Goal: Task Accomplishment & Management: Manage account settings

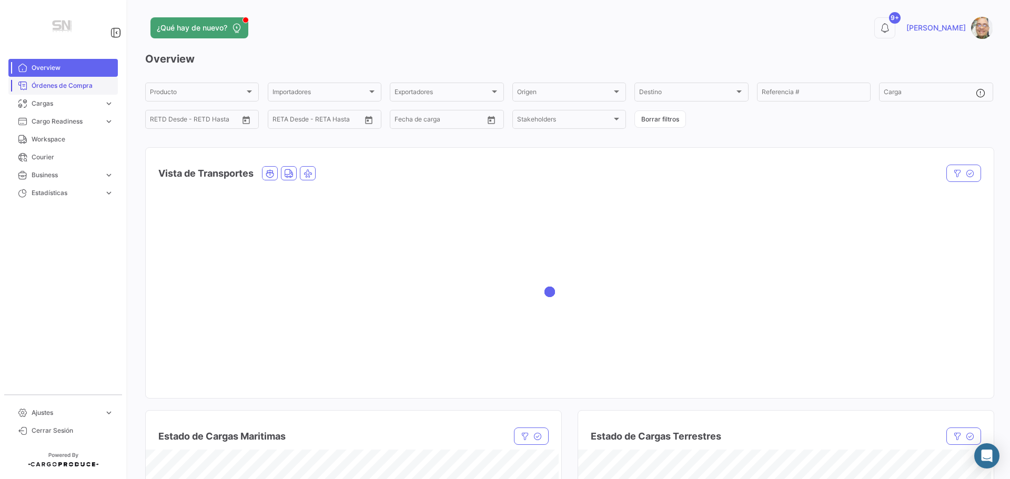
click at [60, 90] on span "Órdenes de Compra" at bounding box center [73, 85] width 82 height 9
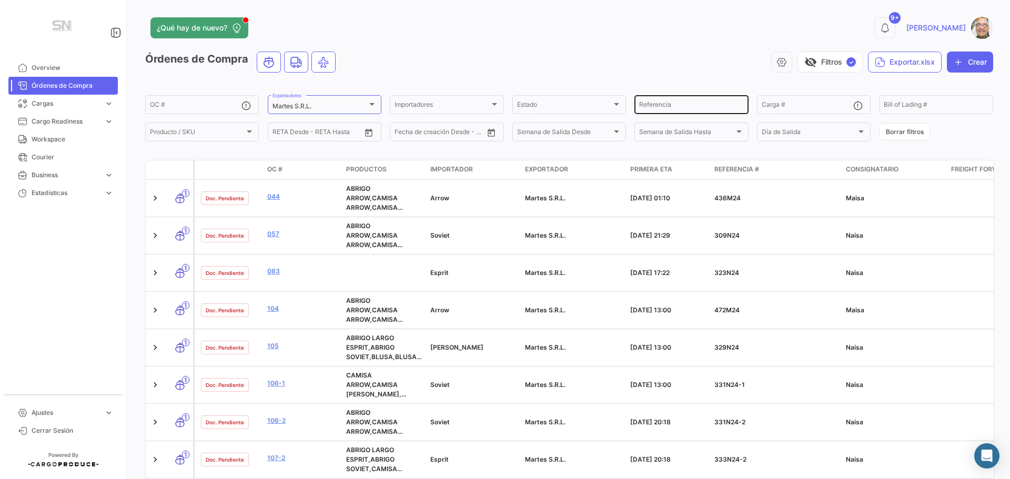
click at [650, 106] on input "Referencia" at bounding box center [691, 106] width 104 height 7
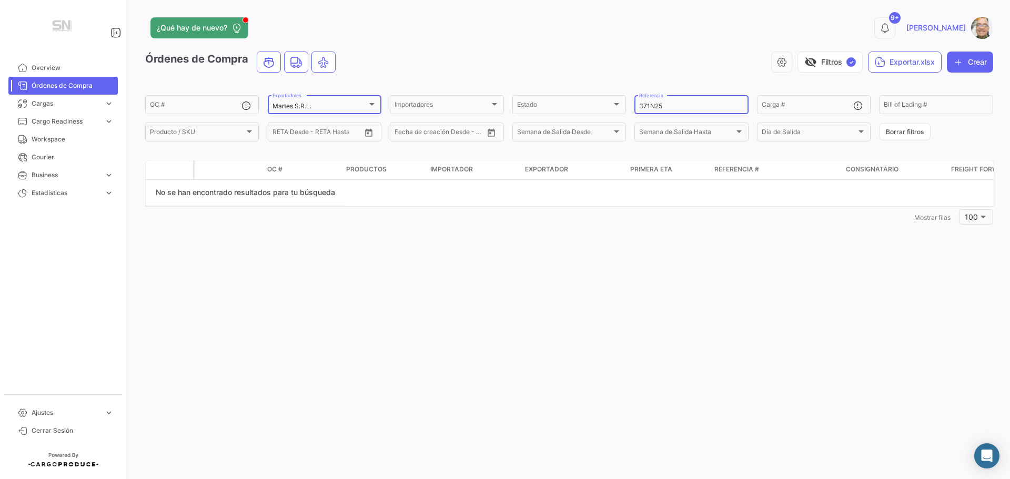
type input "371N25"
click at [372, 104] on div at bounding box center [371, 104] width 5 height 3
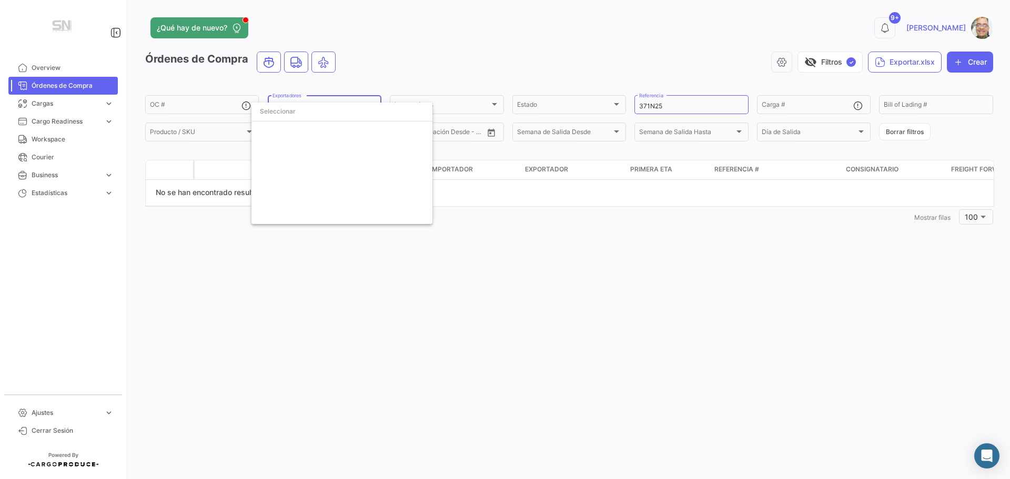
scroll to position [472, 0]
click at [295, 111] on input "dropdown search" at bounding box center [341, 111] width 181 height 19
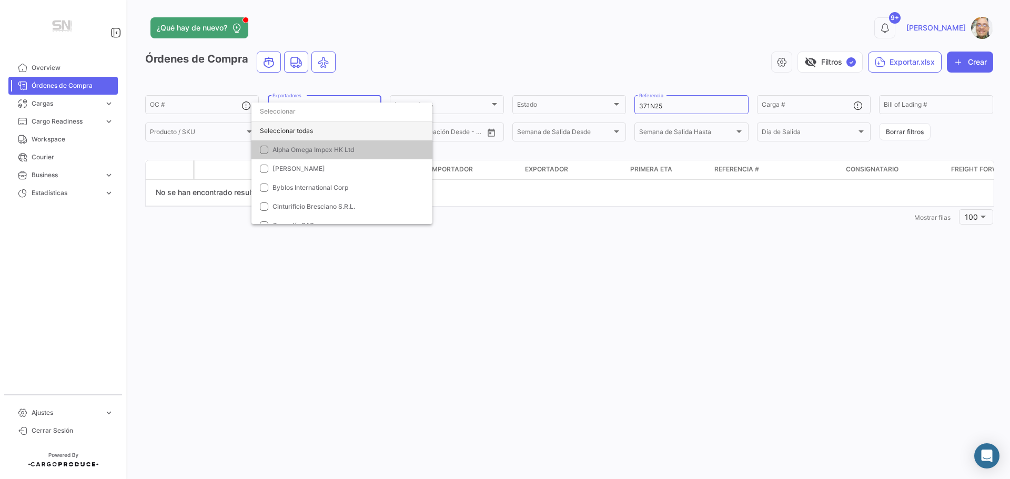
click at [329, 127] on div "Seleccionar todas" at bounding box center [341, 130] width 181 height 19
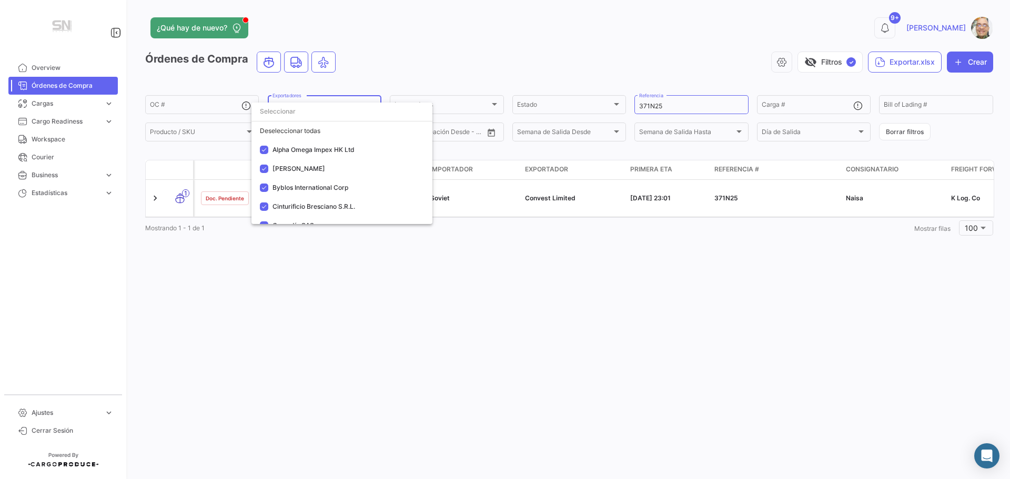
click at [425, 39] on div at bounding box center [505, 239] width 1010 height 479
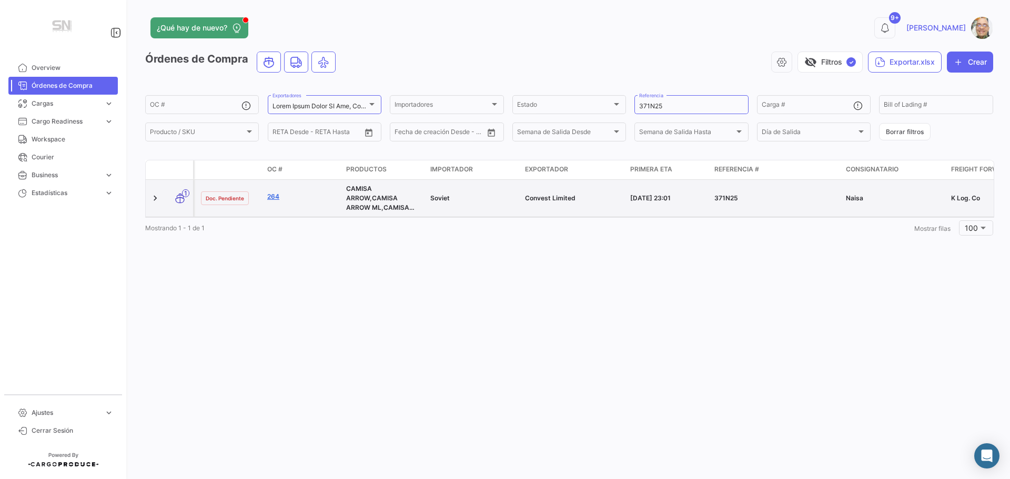
click at [273, 197] on link "264" at bounding box center [302, 196] width 70 height 9
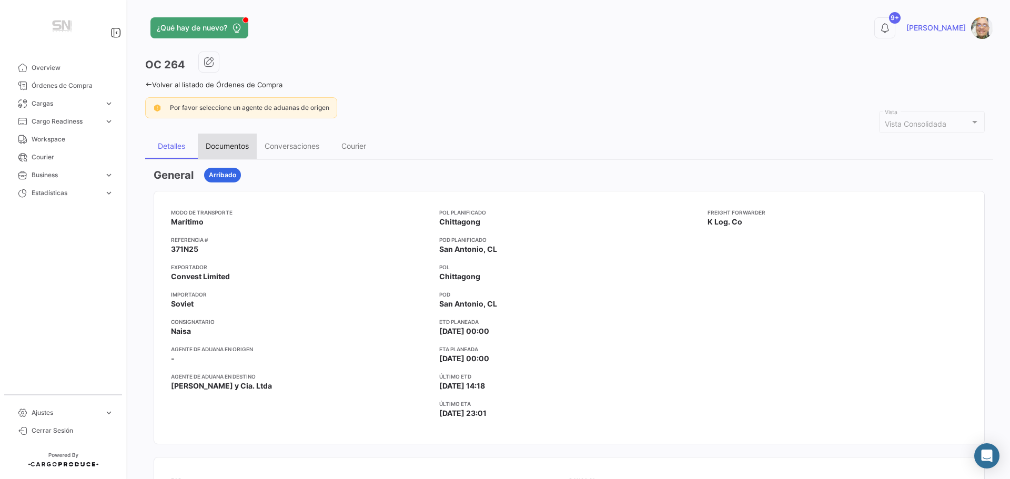
click at [233, 144] on div "Documentos" at bounding box center [227, 145] width 43 height 9
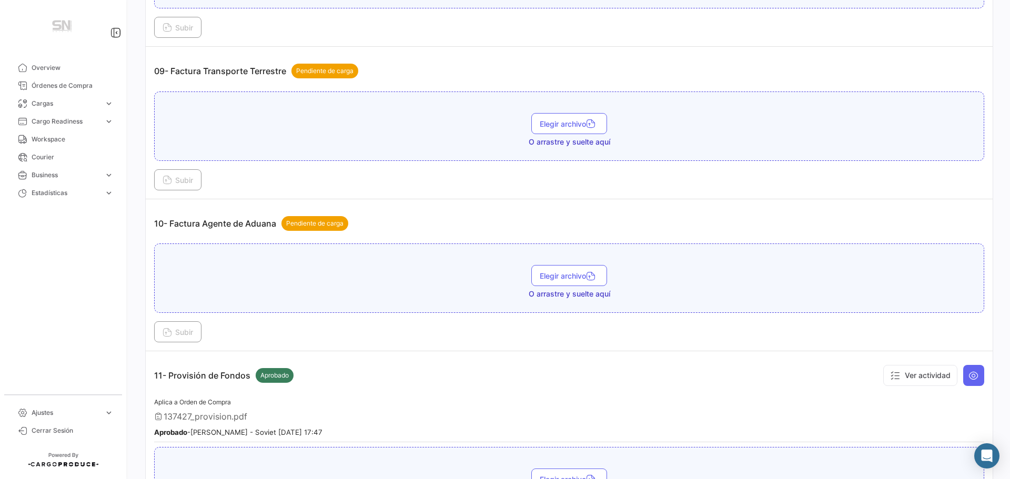
scroll to position [1788, 0]
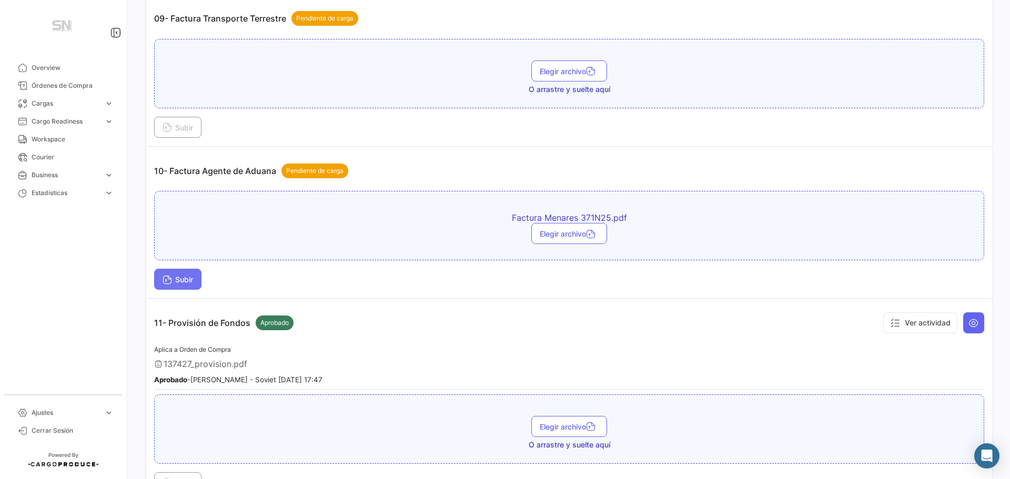
click at [184, 279] on span "Subir" at bounding box center [178, 279] width 31 height 9
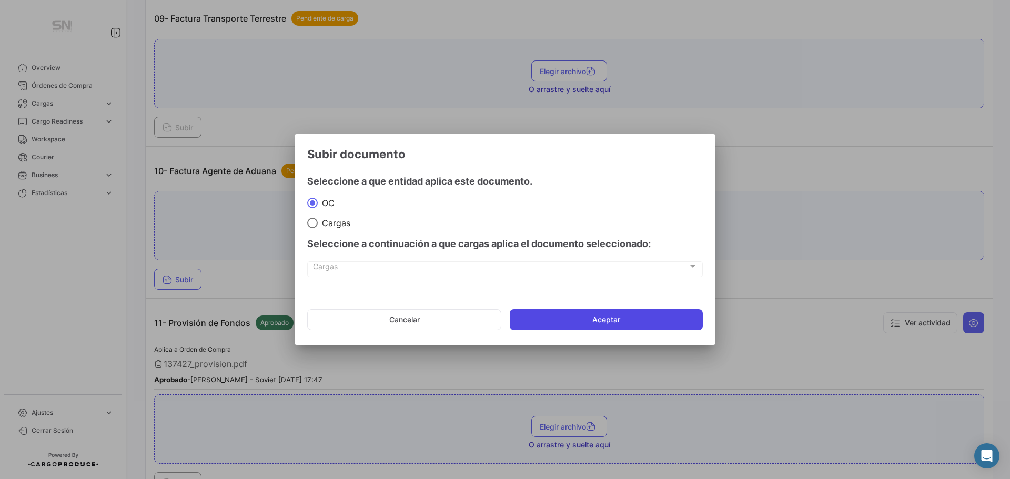
click at [592, 321] on button "Aceptar" at bounding box center [606, 319] width 193 height 21
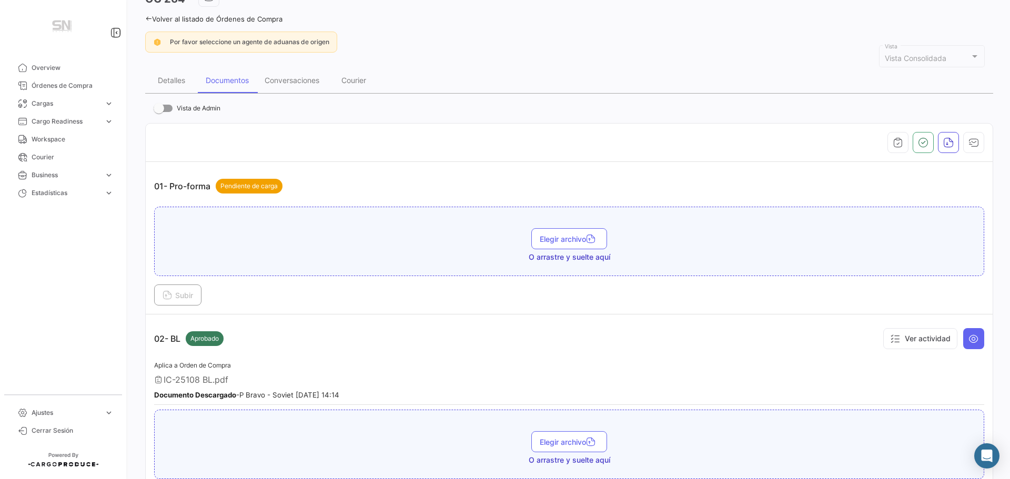
scroll to position [0, 0]
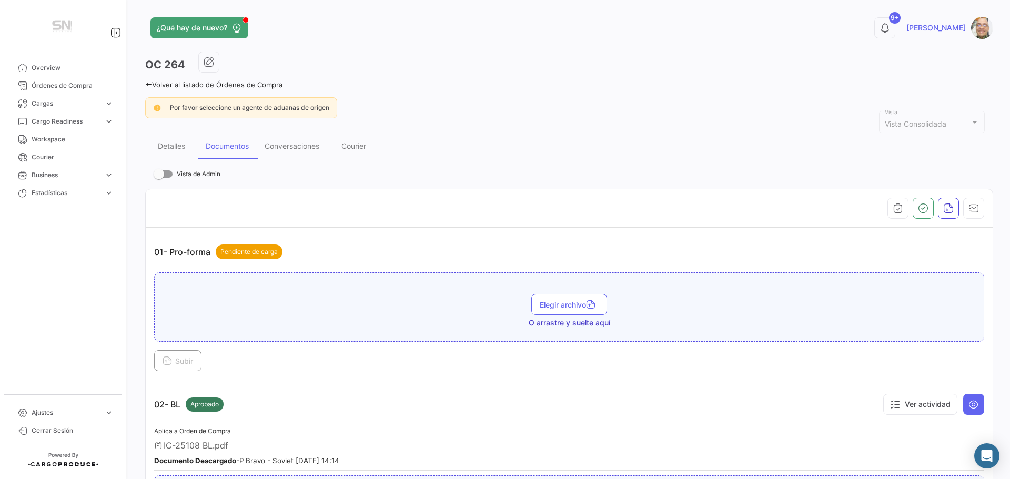
click at [149, 85] on icon at bounding box center [148, 84] width 7 height 7
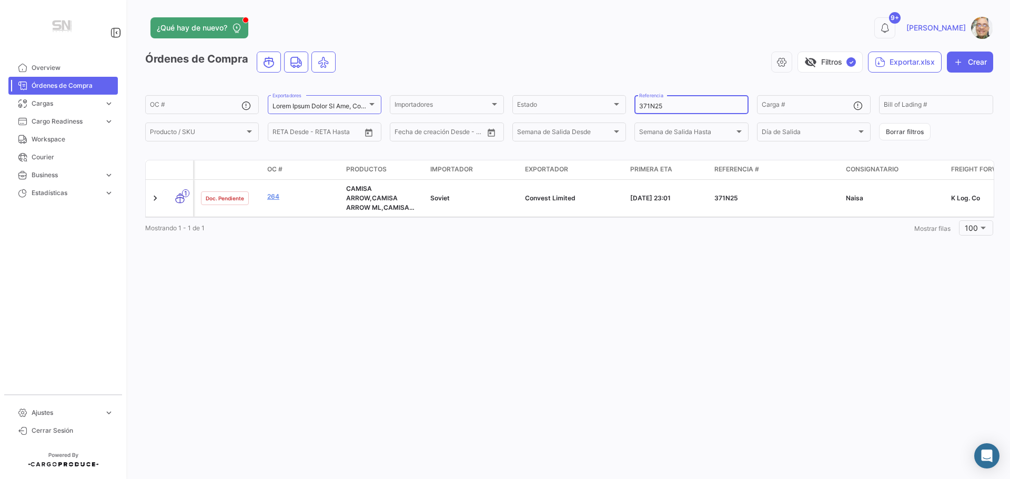
click at [668, 104] on input "371N25" at bounding box center [691, 106] width 104 height 7
type input "3"
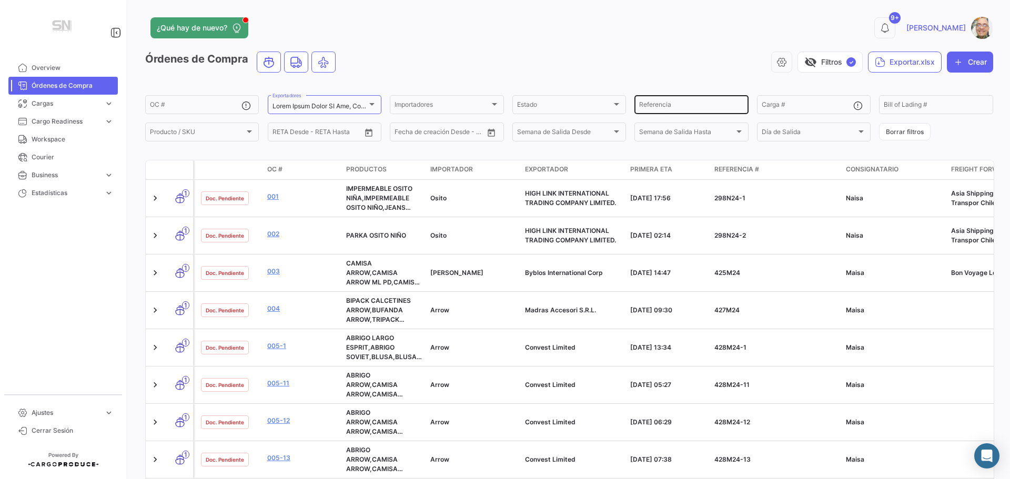
click at [675, 107] on input "Referencia" at bounding box center [691, 106] width 104 height 7
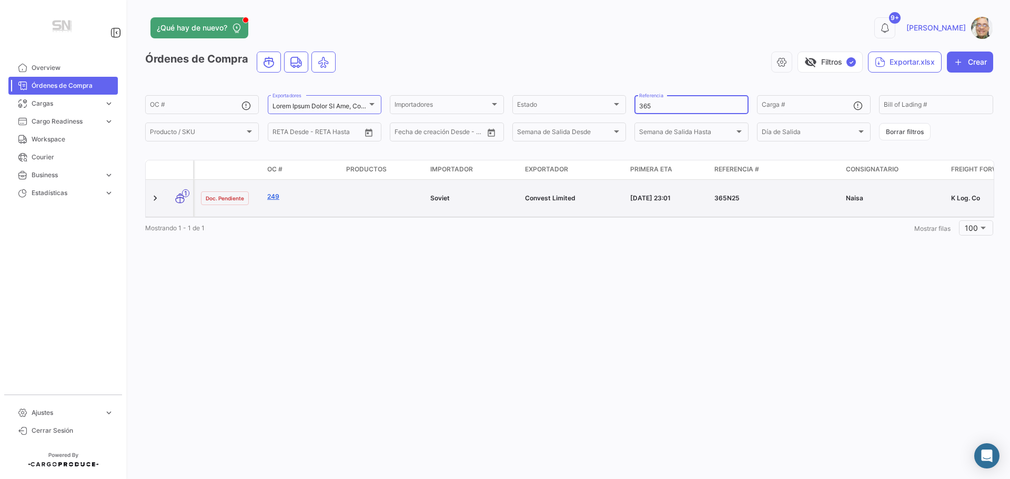
type input "365"
click at [277, 196] on link "249" at bounding box center [302, 196] width 70 height 9
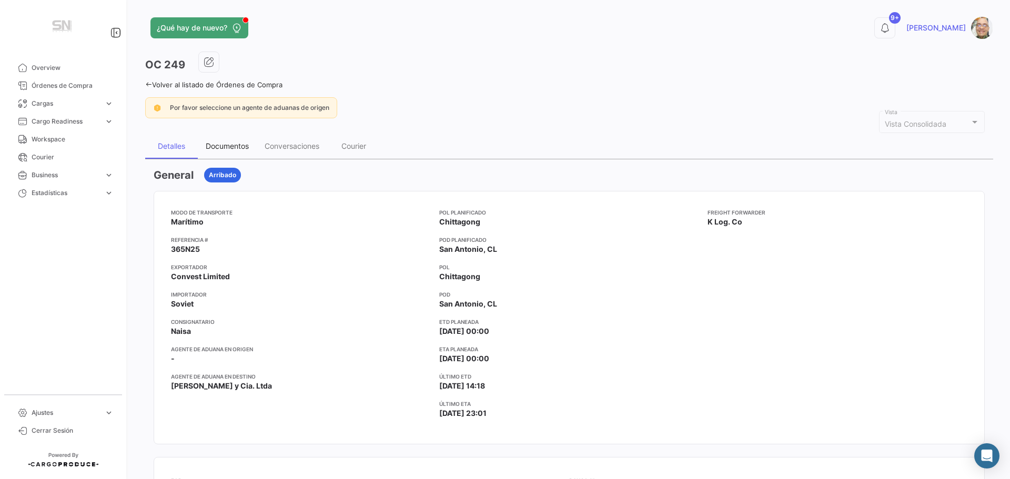
click at [218, 147] on div "Documentos" at bounding box center [227, 145] width 43 height 9
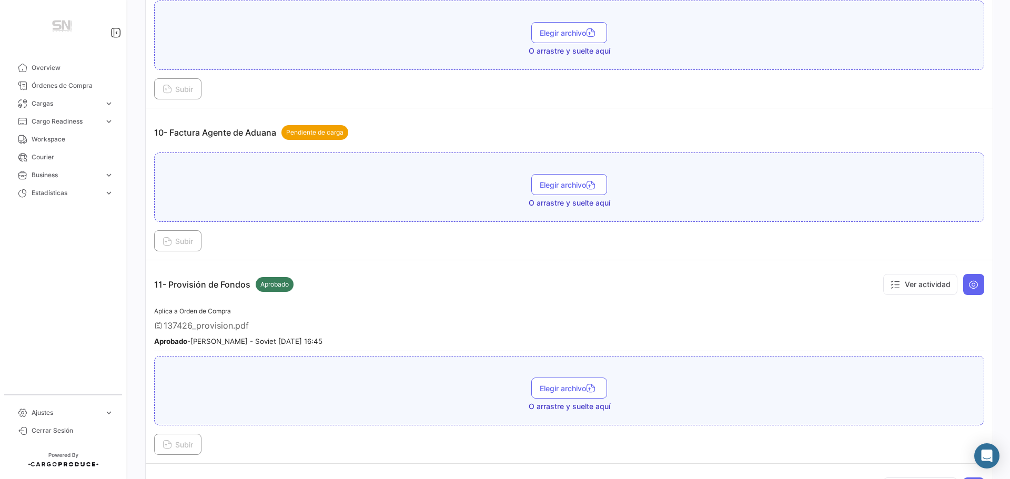
scroll to position [1841, 0]
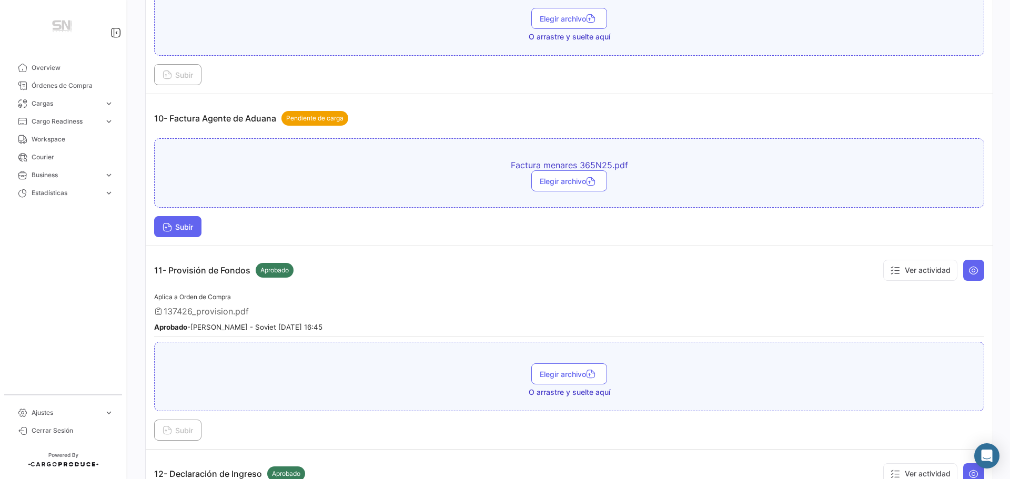
click at [163, 221] on button "Subir" at bounding box center [177, 226] width 47 height 21
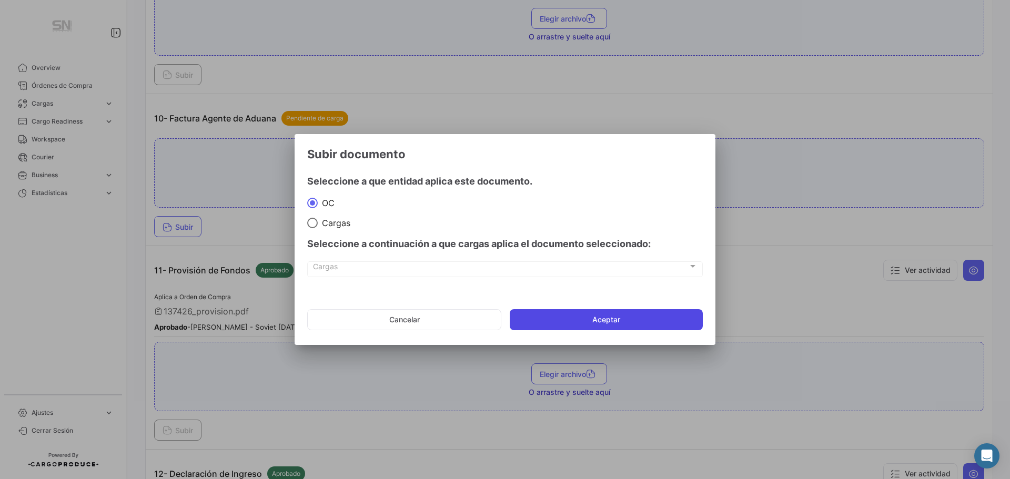
click at [578, 317] on button "Aceptar" at bounding box center [606, 319] width 193 height 21
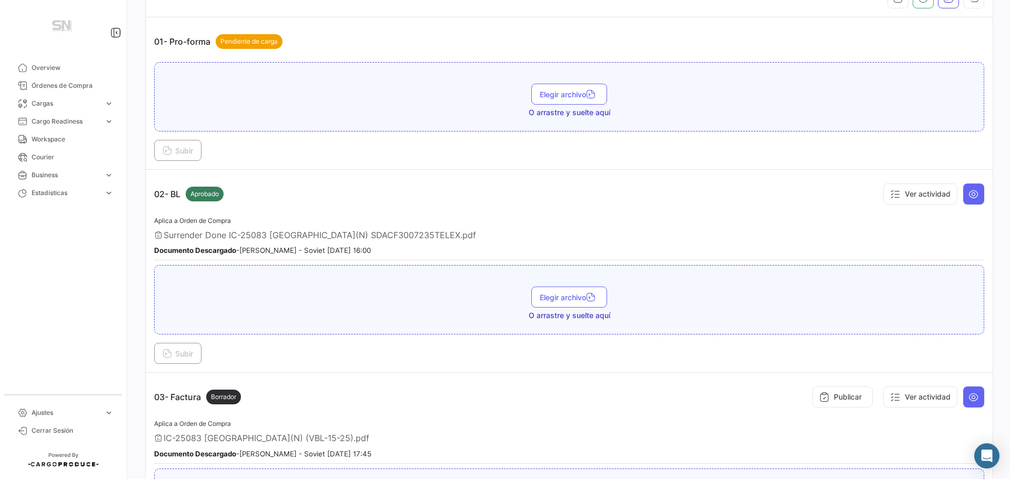
scroll to position [0, 0]
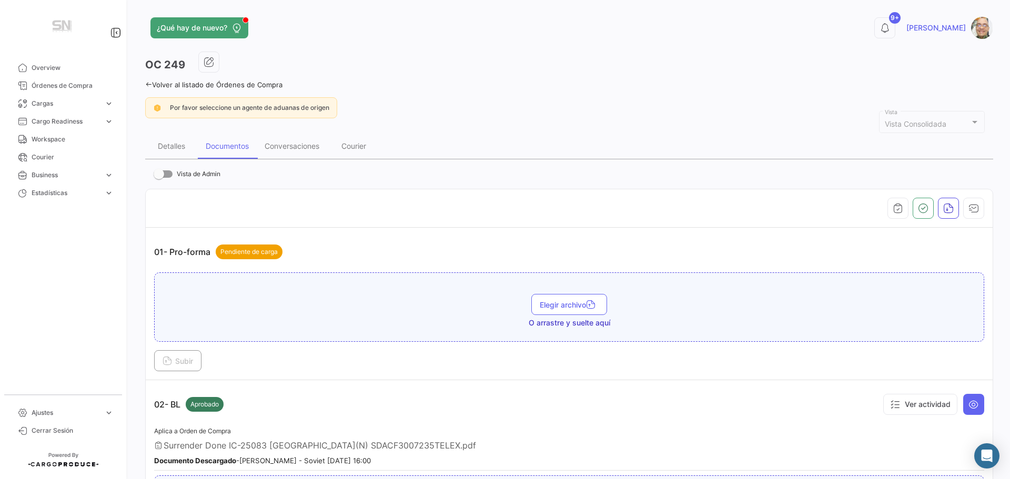
click at [151, 84] on icon at bounding box center [148, 84] width 7 height 7
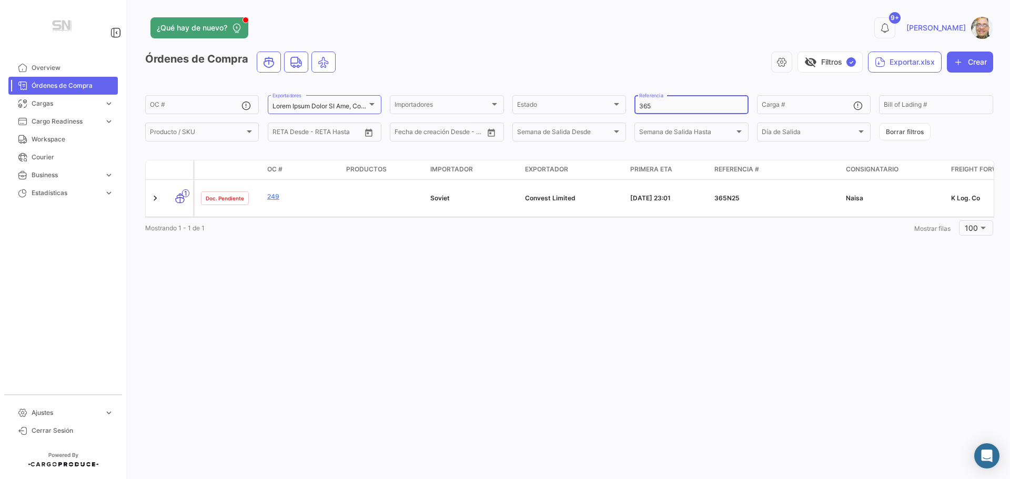
click at [660, 107] on input "365" at bounding box center [691, 106] width 104 height 7
type input "3"
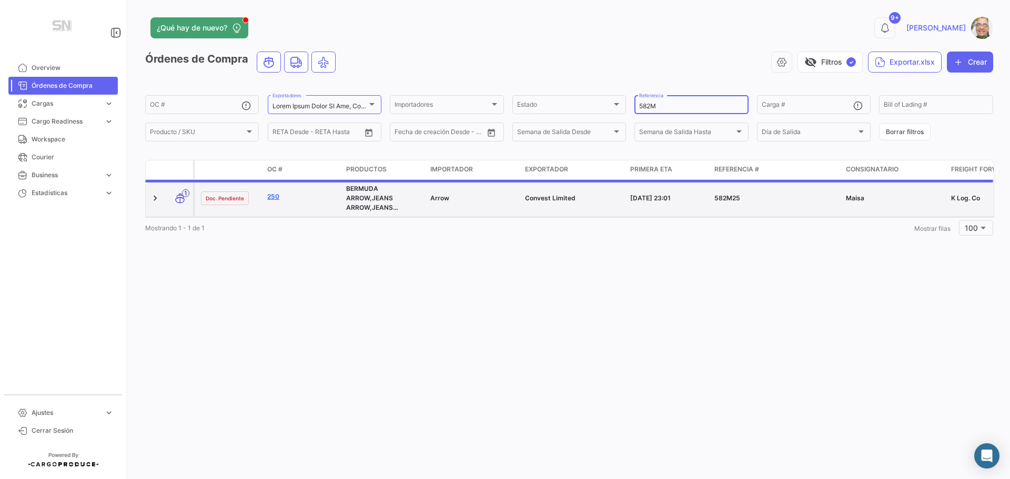
type input "582M"
click at [276, 196] on link "250" at bounding box center [302, 196] width 70 height 9
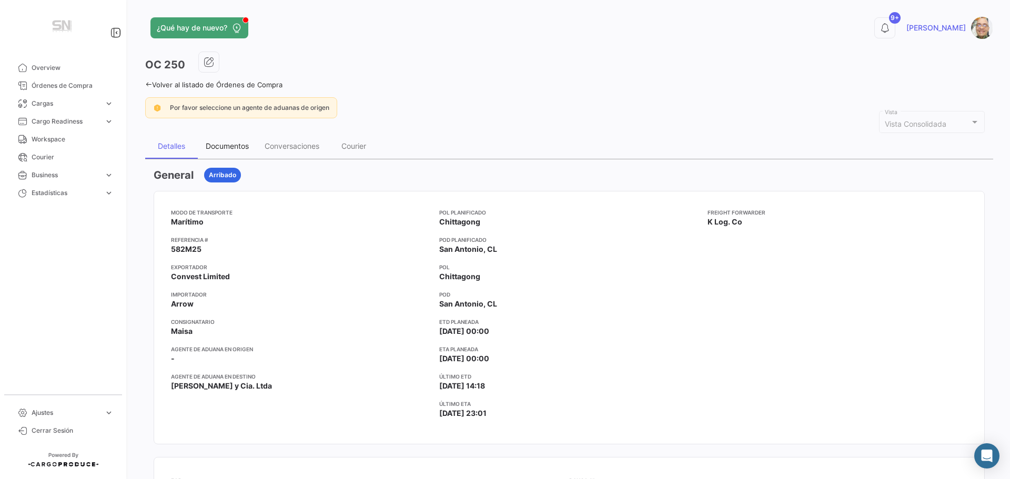
click at [217, 151] on div "Documentos" at bounding box center [227, 146] width 59 height 25
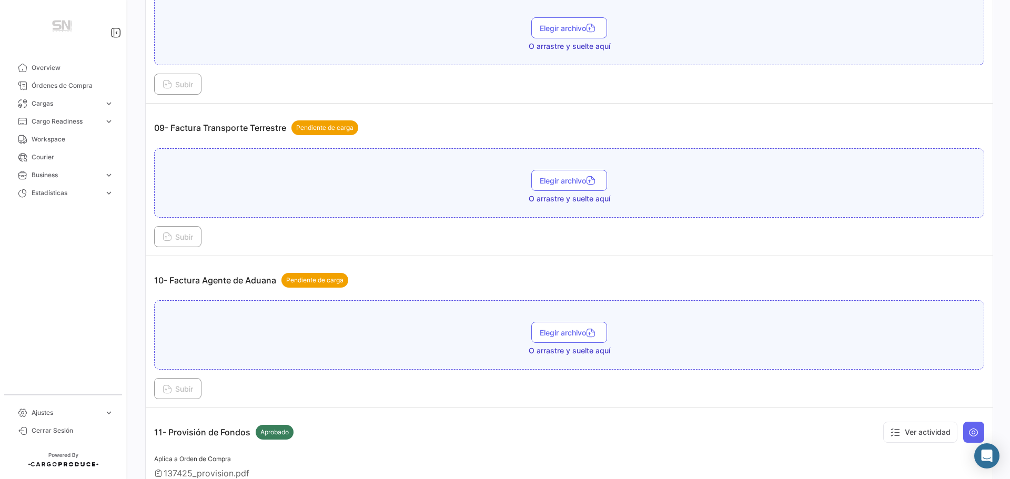
scroll to position [1736, 0]
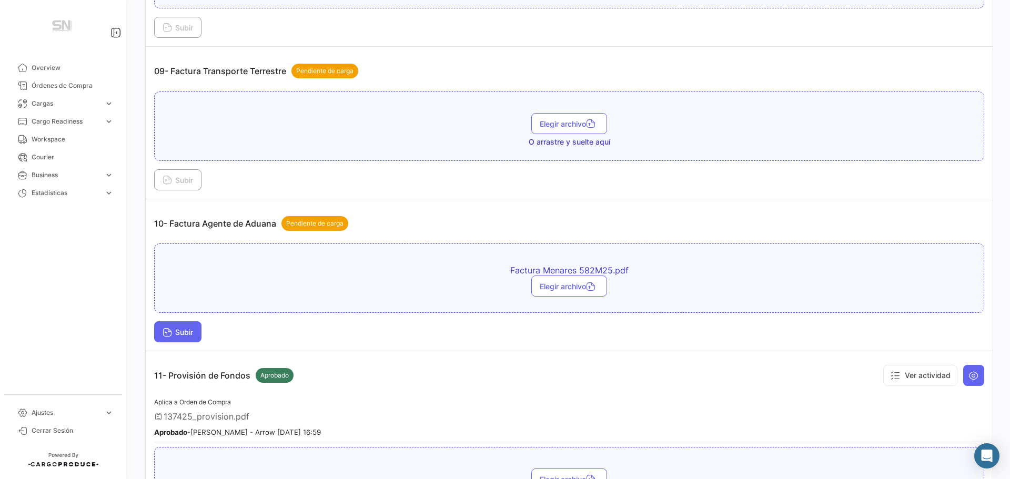
click at [177, 331] on span "Subir" at bounding box center [178, 332] width 31 height 9
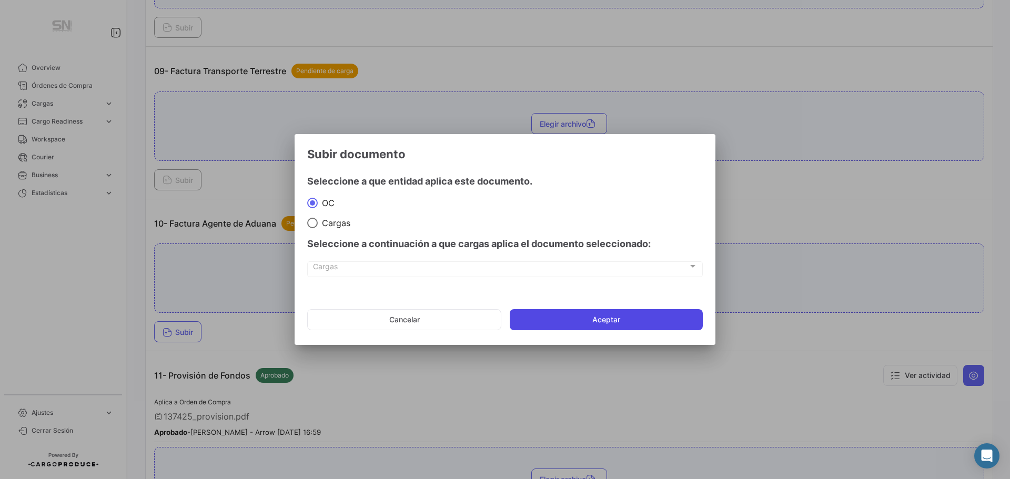
click at [582, 324] on button "Aceptar" at bounding box center [606, 319] width 193 height 21
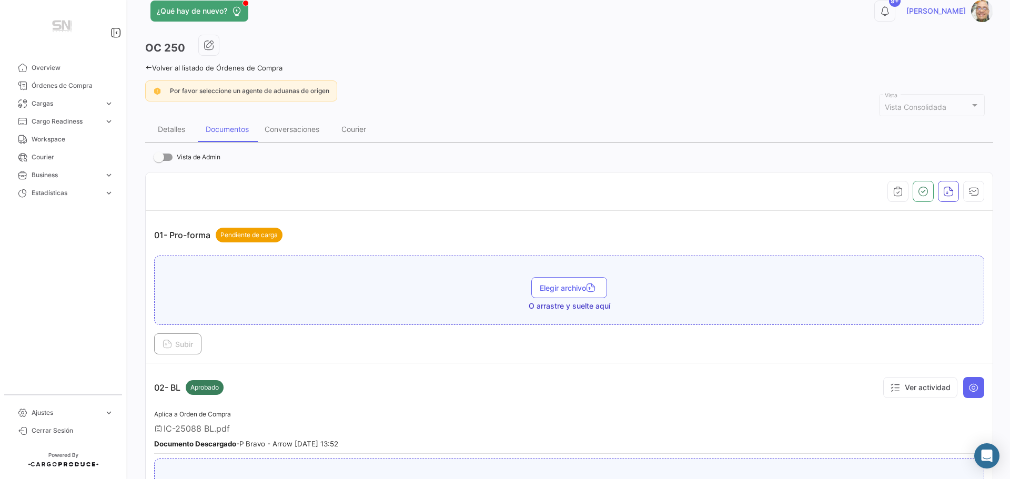
scroll to position [0, 0]
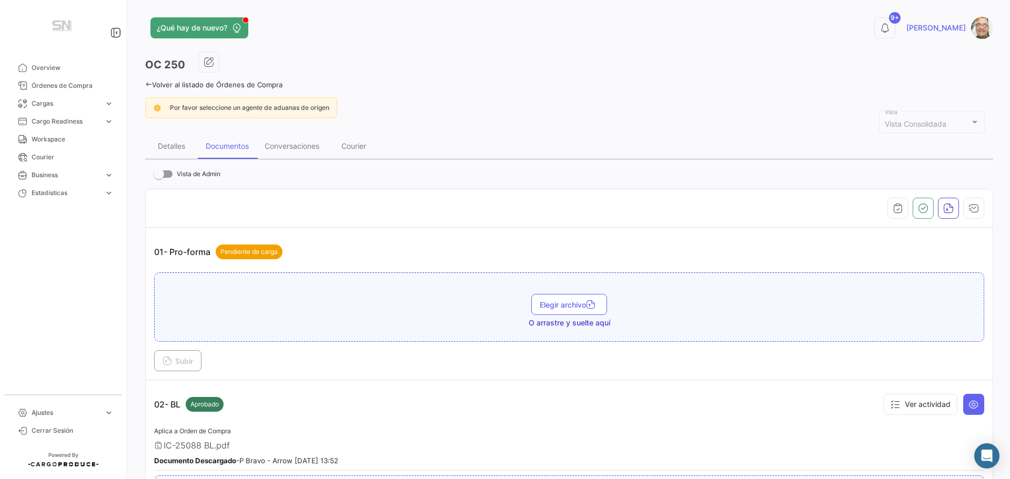
click at [149, 82] on icon at bounding box center [148, 84] width 7 height 7
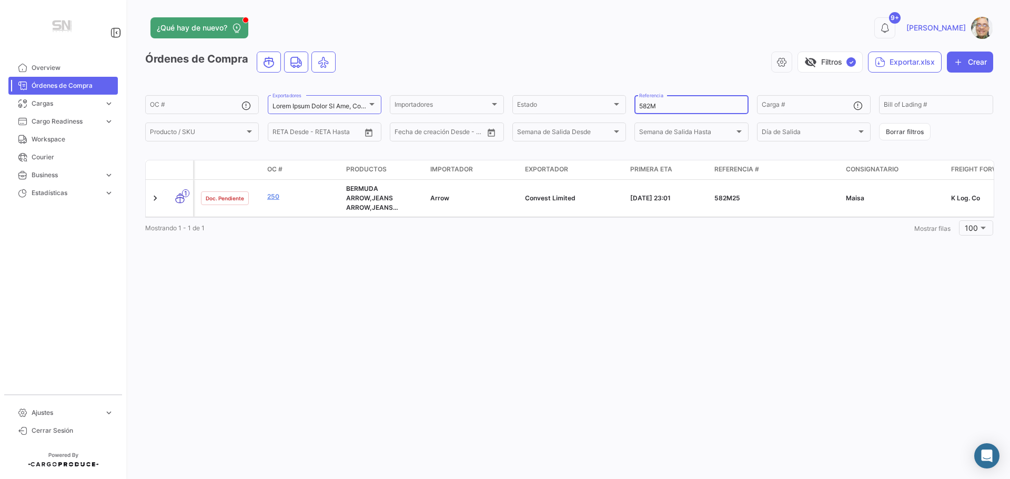
click at [698, 109] on input "582M" at bounding box center [691, 106] width 104 height 7
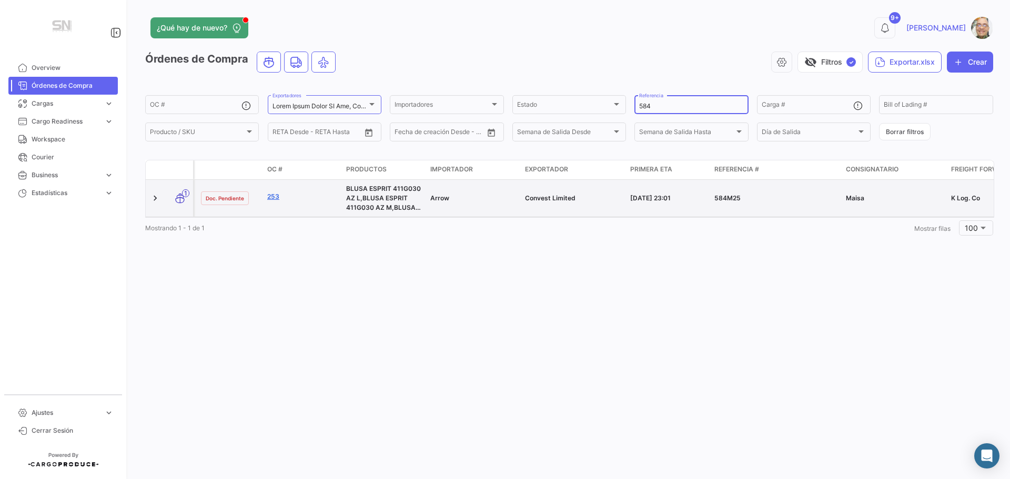
type input "584"
click at [272, 197] on link "253" at bounding box center [302, 196] width 70 height 9
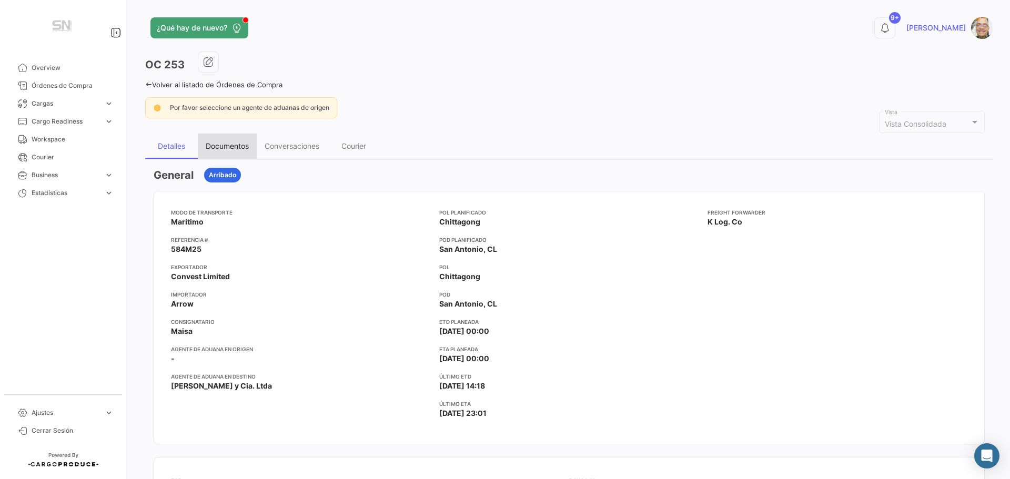
click at [219, 145] on div "Documentos" at bounding box center [227, 145] width 43 height 9
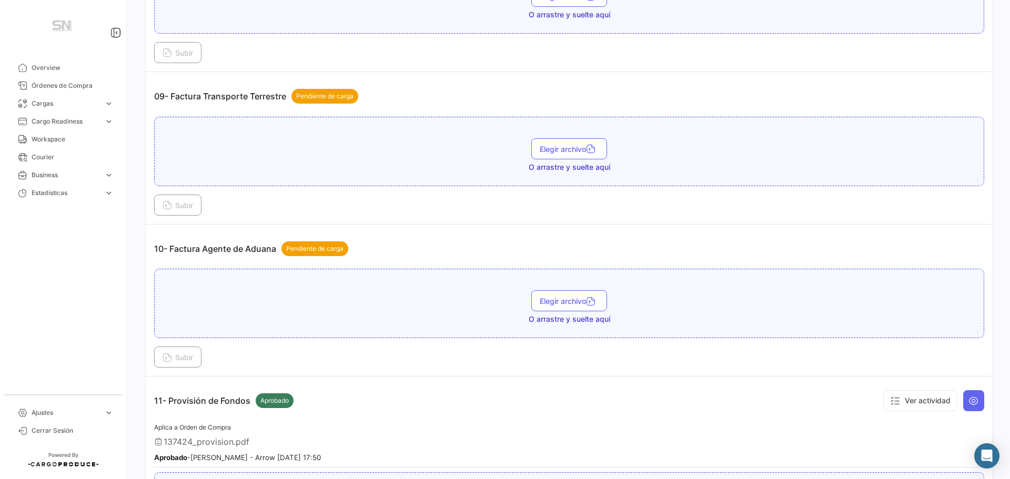
scroll to position [1736, 0]
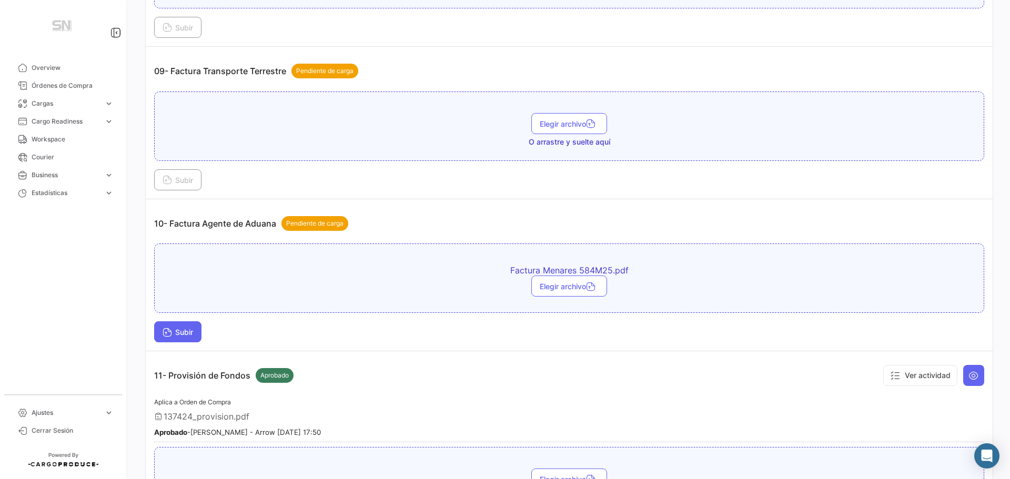
click at [182, 332] on span "Subir" at bounding box center [178, 332] width 31 height 9
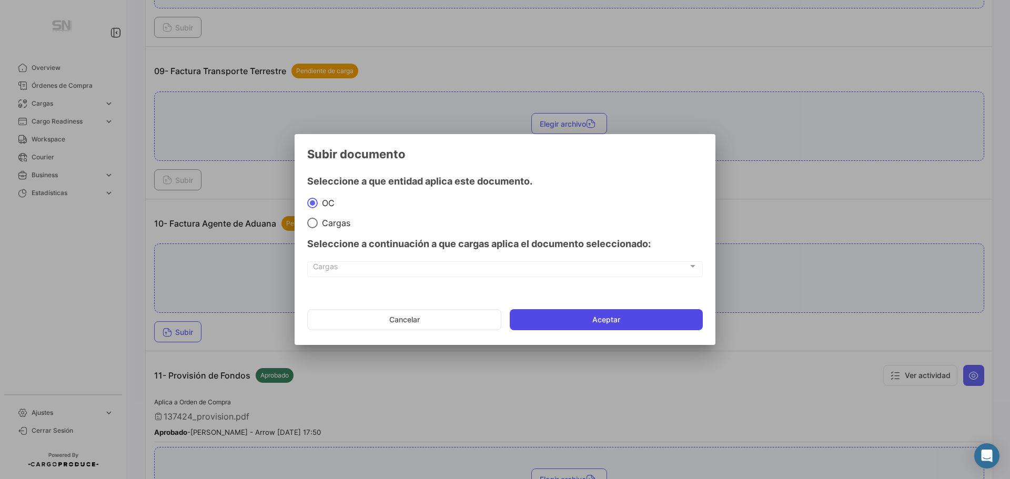
click at [601, 318] on button "Aceptar" at bounding box center [606, 319] width 193 height 21
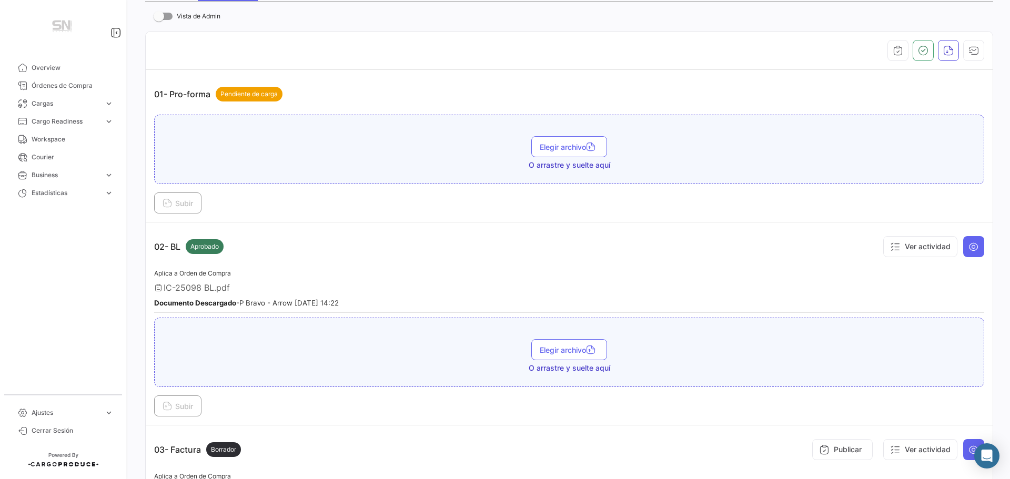
scroll to position [0, 0]
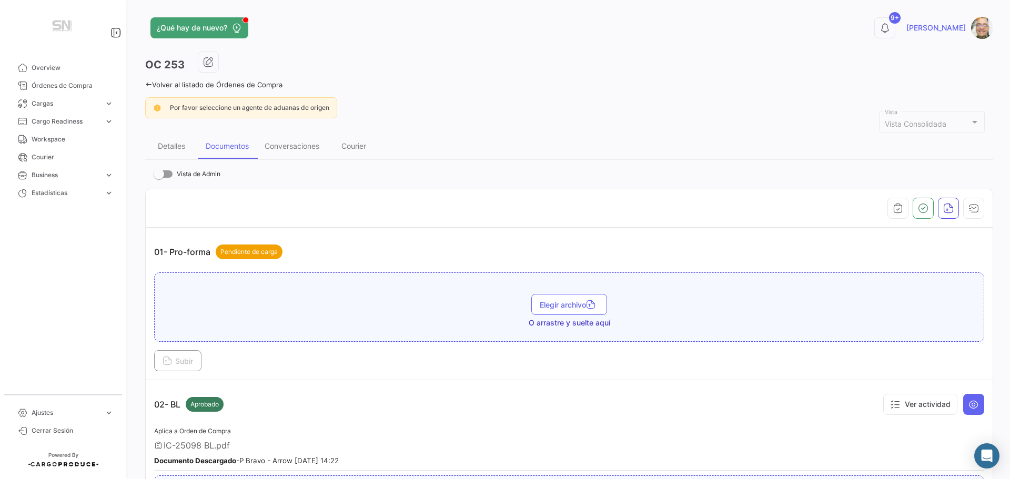
click at [147, 82] on icon at bounding box center [148, 84] width 7 height 7
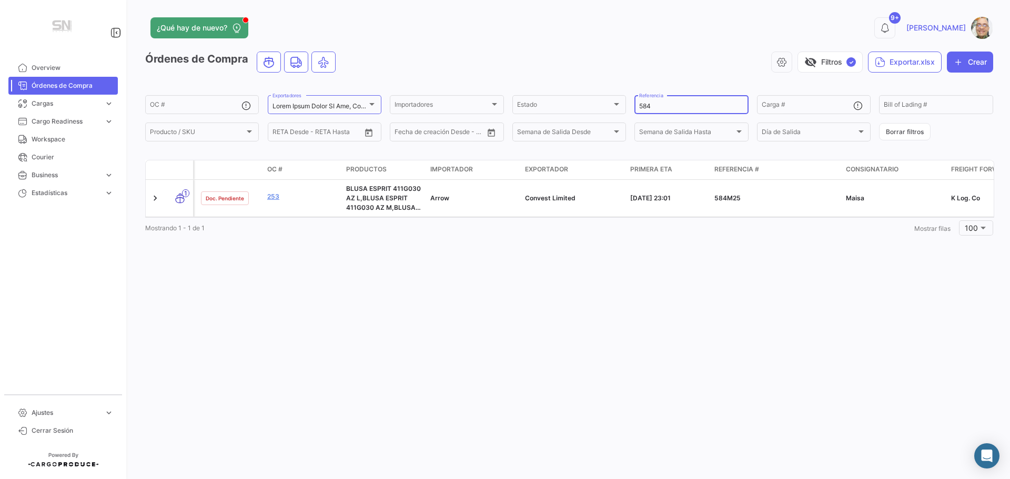
click at [662, 106] on input "584" at bounding box center [691, 106] width 104 height 7
type input "5"
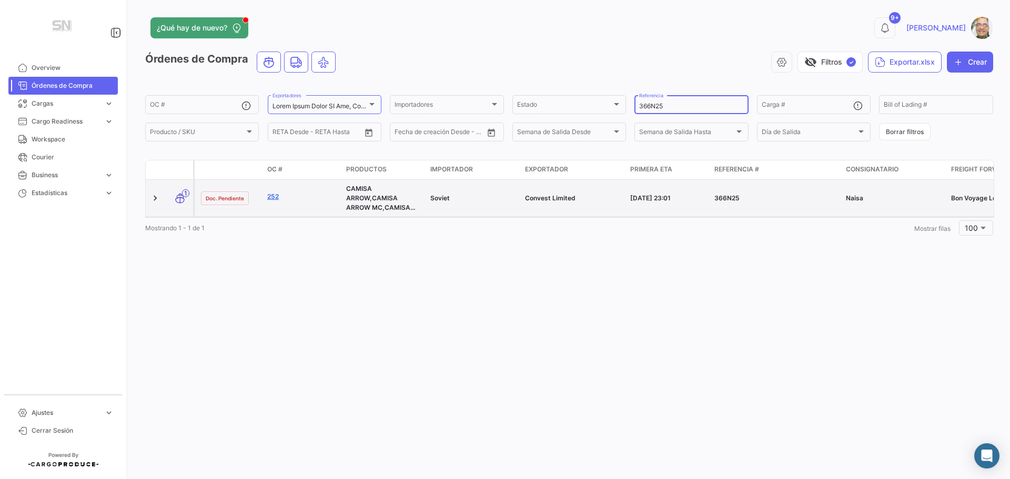
type input "366N25"
click at [272, 196] on link "252" at bounding box center [302, 196] width 70 height 9
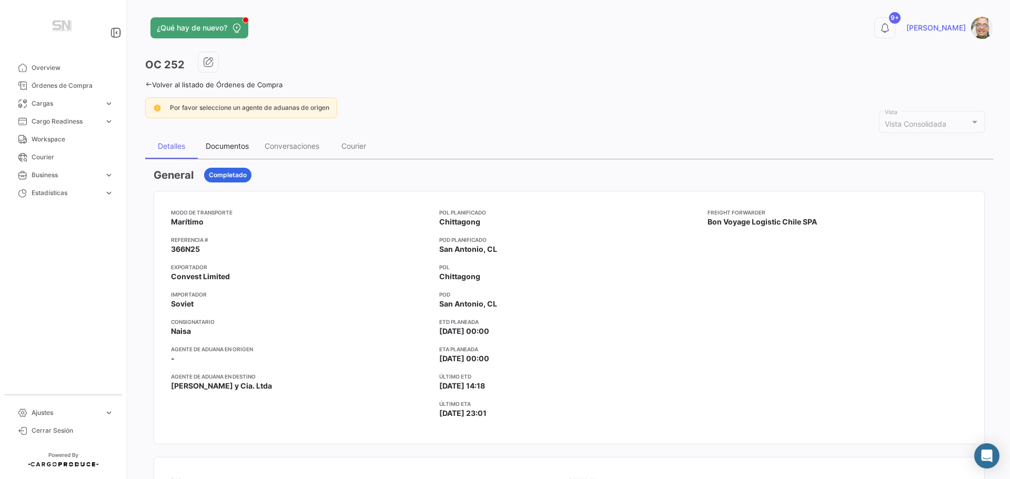
click at [246, 143] on div "Documentos" at bounding box center [227, 145] width 43 height 9
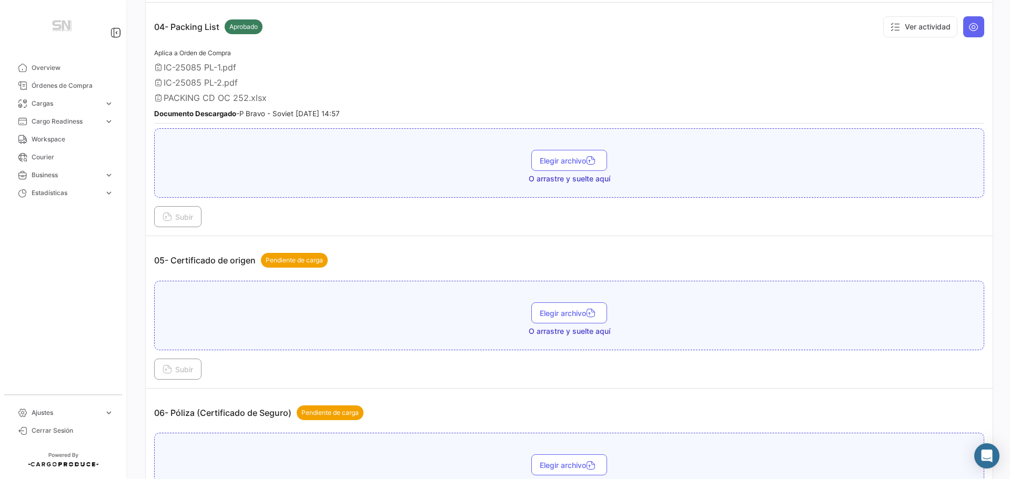
scroll to position [789, 0]
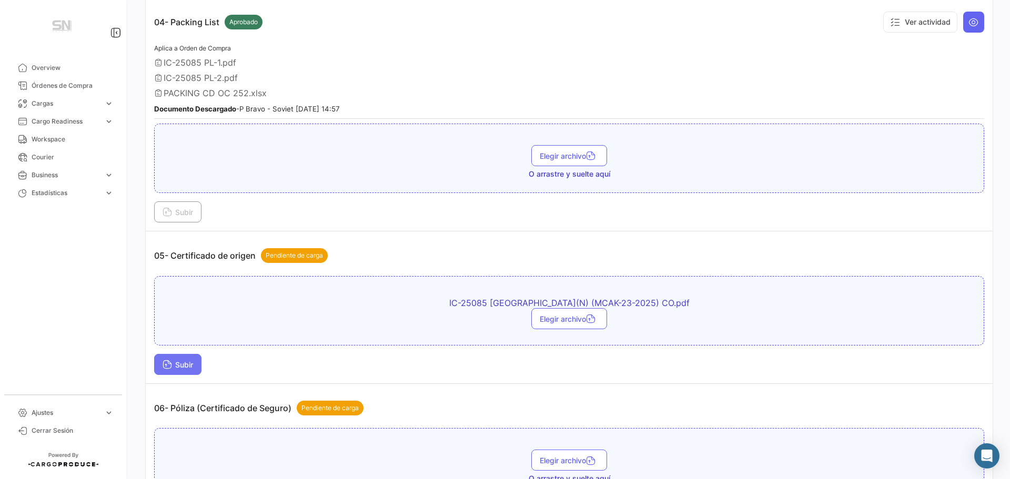
click at [178, 369] on span "Subir" at bounding box center [178, 364] width 31 height 9
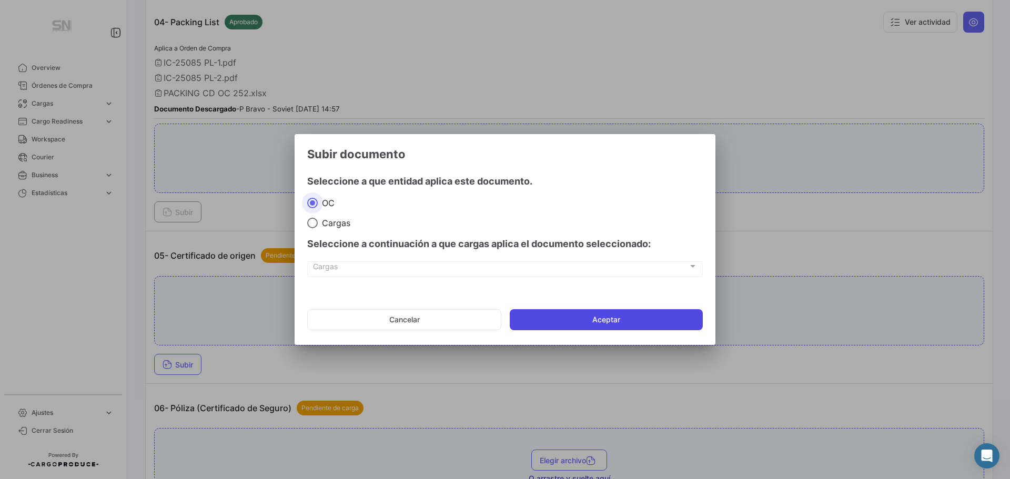
click at [601, 320] on button "Aceptar" at bounding box center [606, 319] width 193 height 21
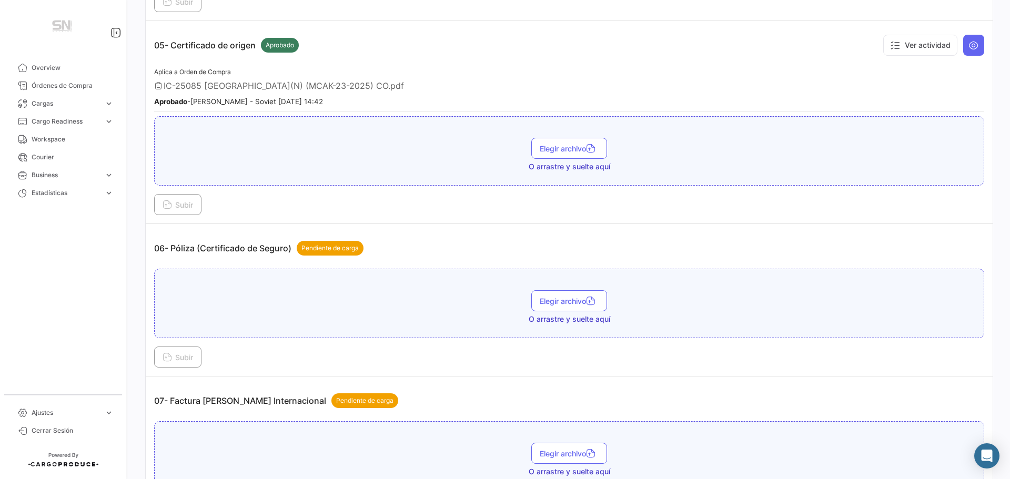
scroll to position [1052, 0]
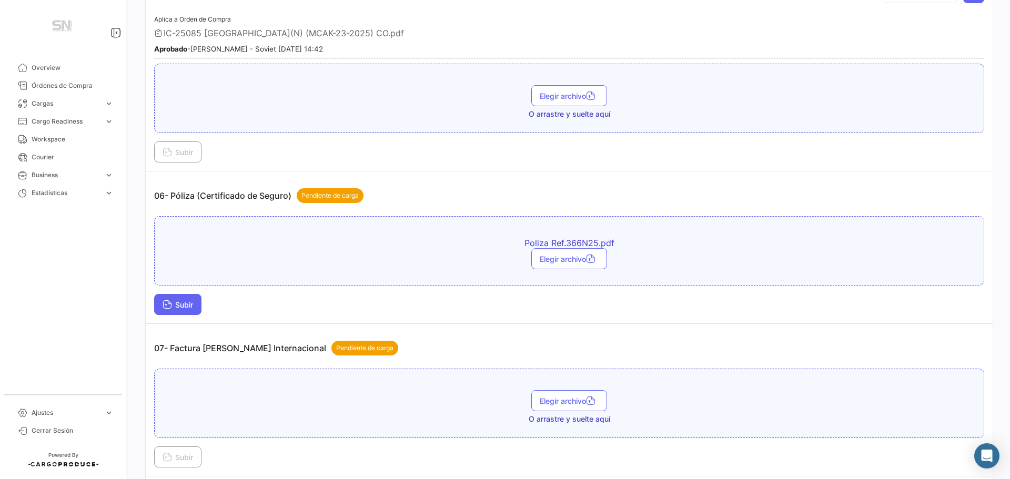
click at [158, 302] on button "Subir" at bounding box center [177, 304] width 47 height 21
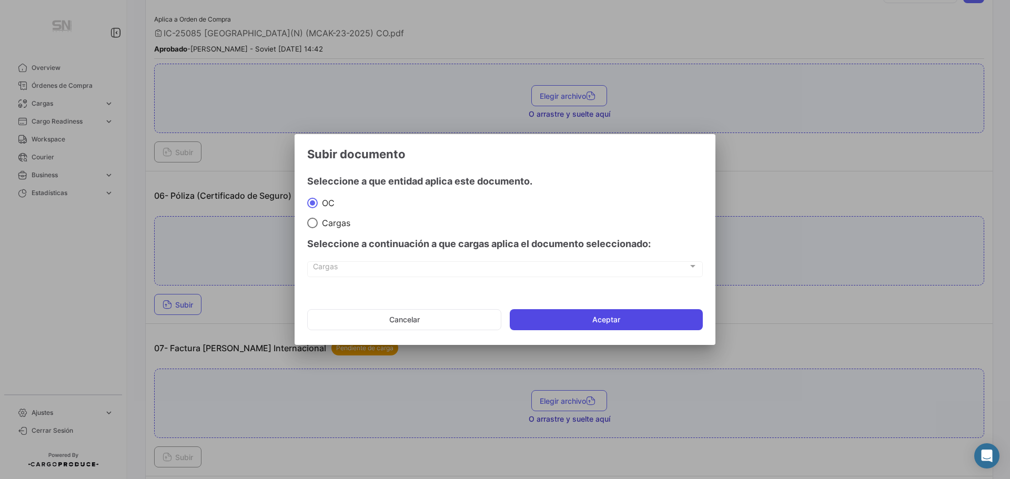
click at [592, 322] on button "Aceptar" at bounding box center [606, 319] width 193 height 21
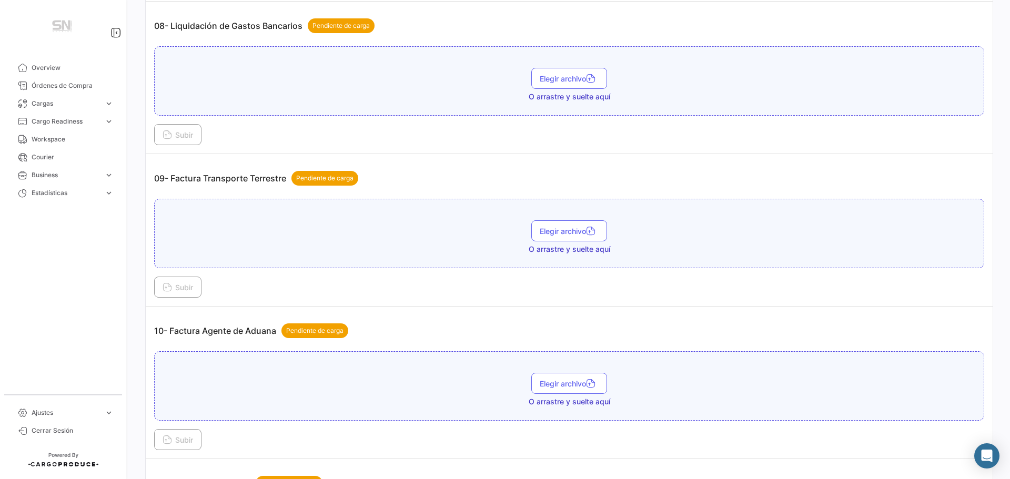
scroll to position [1578, 0]
click at [182, 440] on span "Subir" at bounding box center [178, 439] width 31 height 9
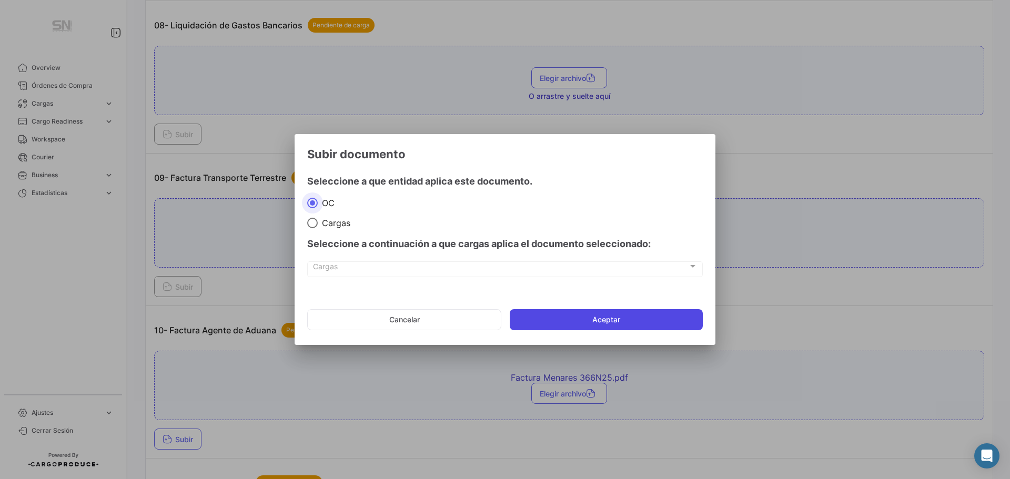
click at [563, 312] on button "Aceptar" at bounding box center [606, 319] width 193 height 21
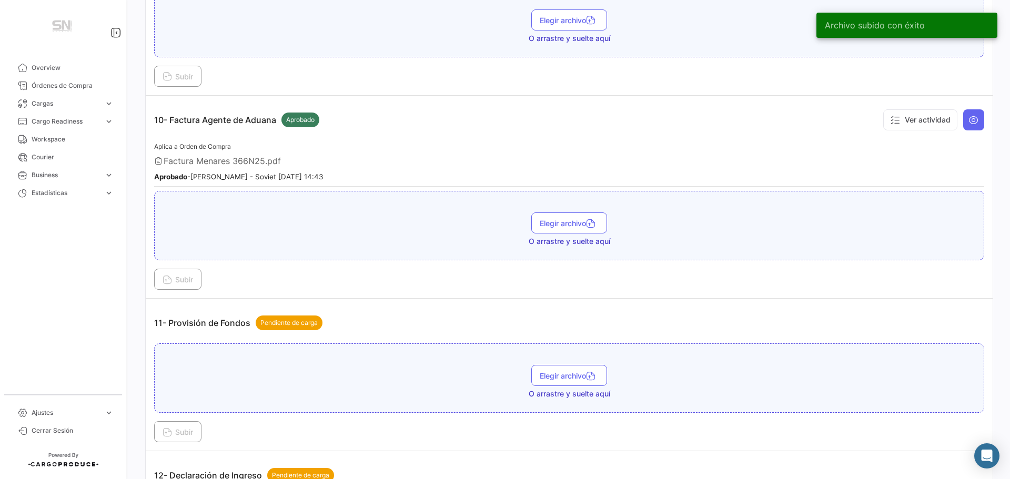
scroll to position [1946, 0]
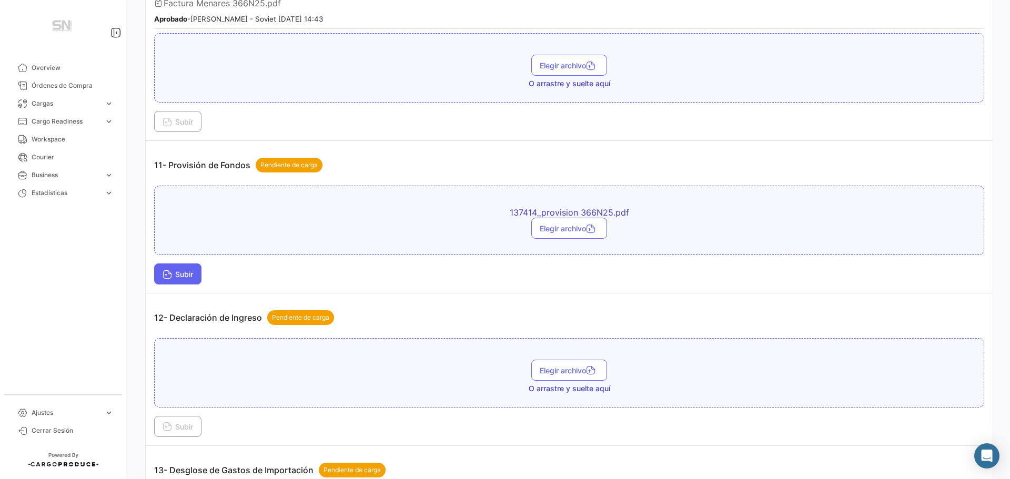
click at [192, 275] on span "Subir" at bounding box center [178, 274] width 31 height 9
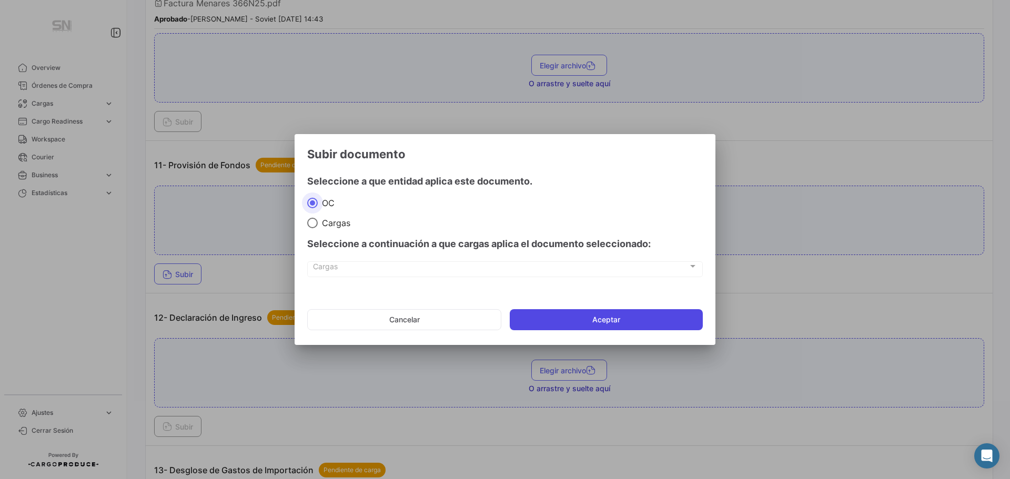
click at [549, 320] on button "Aceptar" at bounding box center [606, 319] width 193 height 21
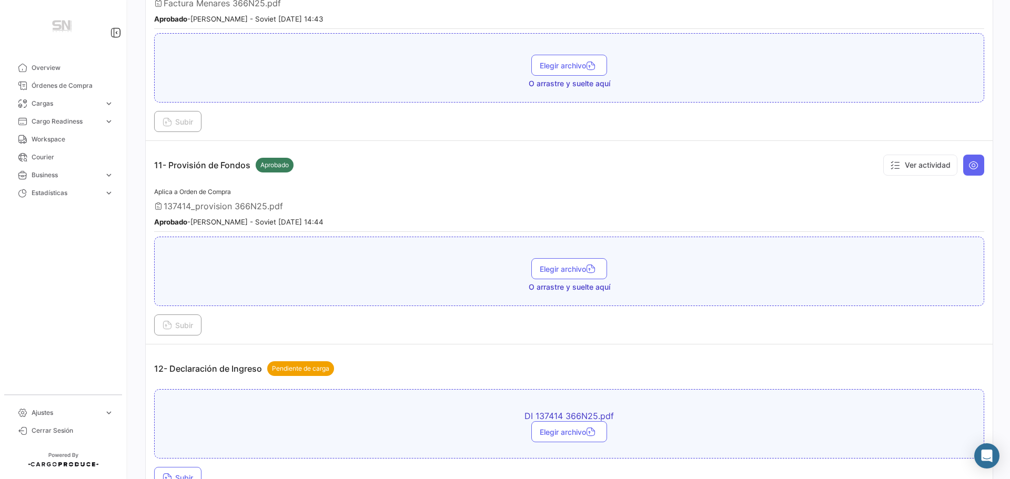
scroll to position [2104, 0]
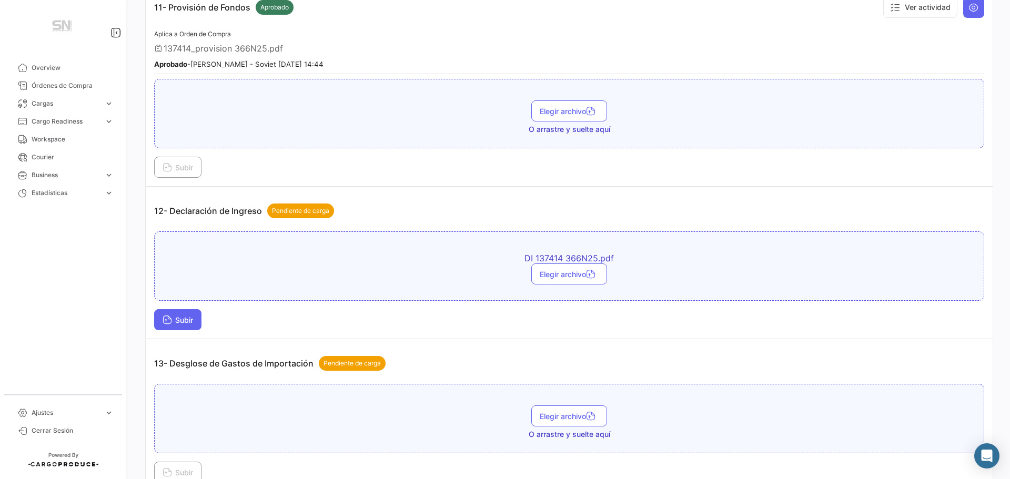
click at [169, 316] on icon at bounding box center [167, 320] width 9 height 9
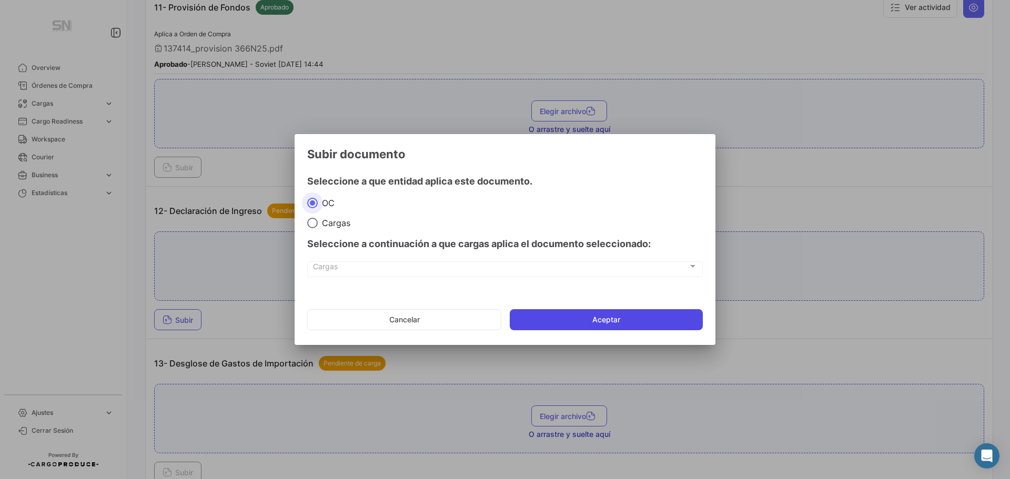
click at [624, 327] on button "Aceptar" at bounding box center [606, 319] width 193 height 21
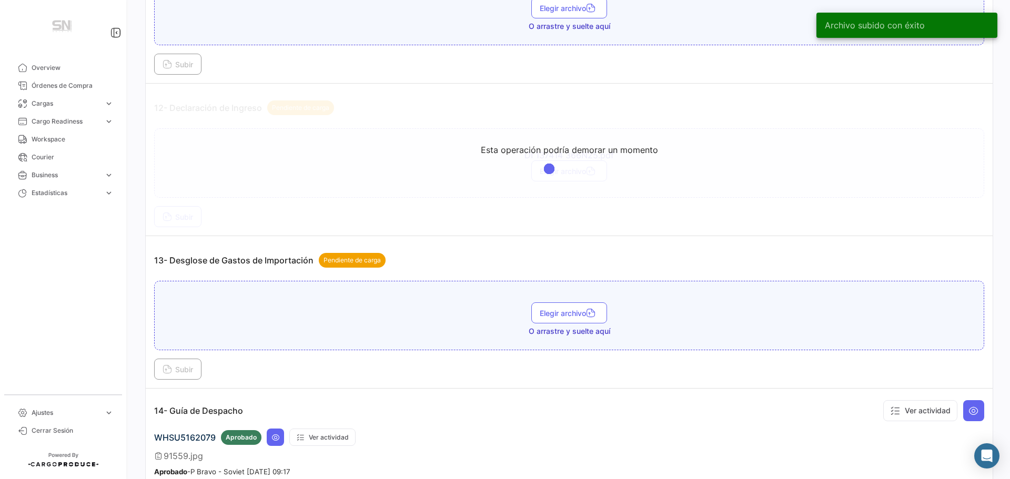
scroll to position [2209, 0]
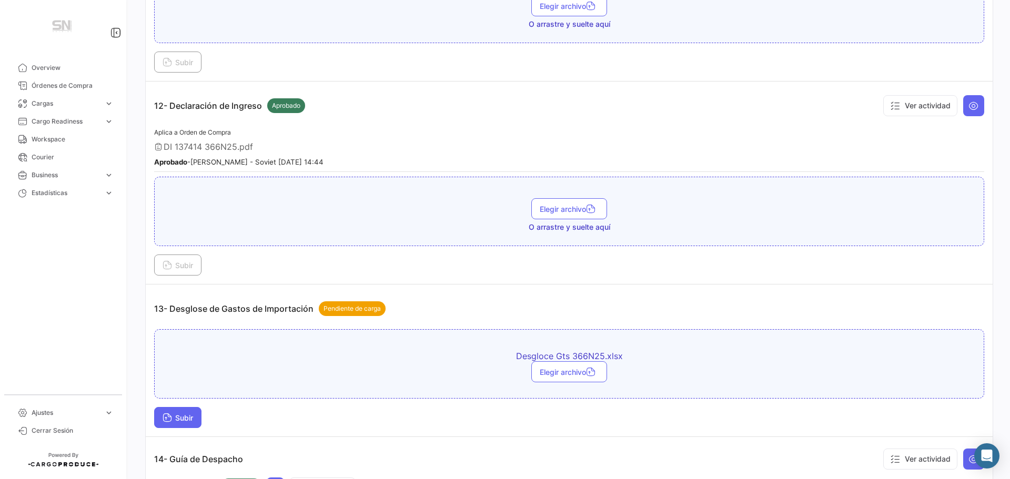
click at [192, 417] on span "Subir" at bounding box center [178, 417] width 31 height 9
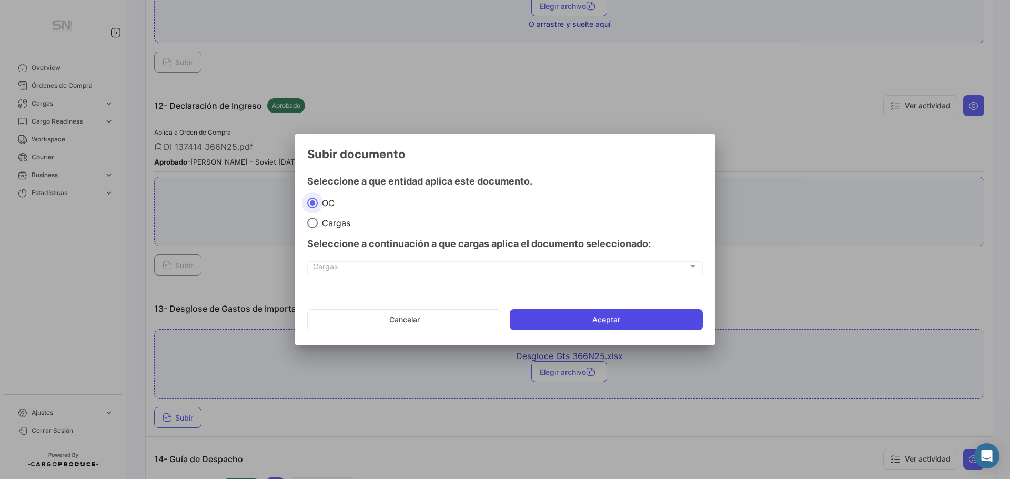
click at [574, 320] on button "Aceptar" at bounding box center [606, 319] width 193 height 21
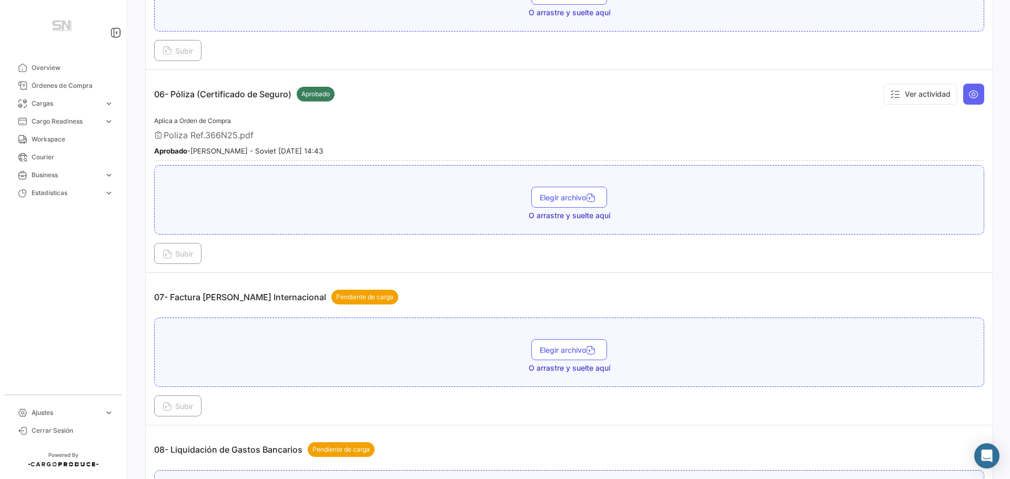
scroll to position [1153, 0]
click at [178, 404] on span "Subir" at bounding box center [178, 406] width 31 height 9
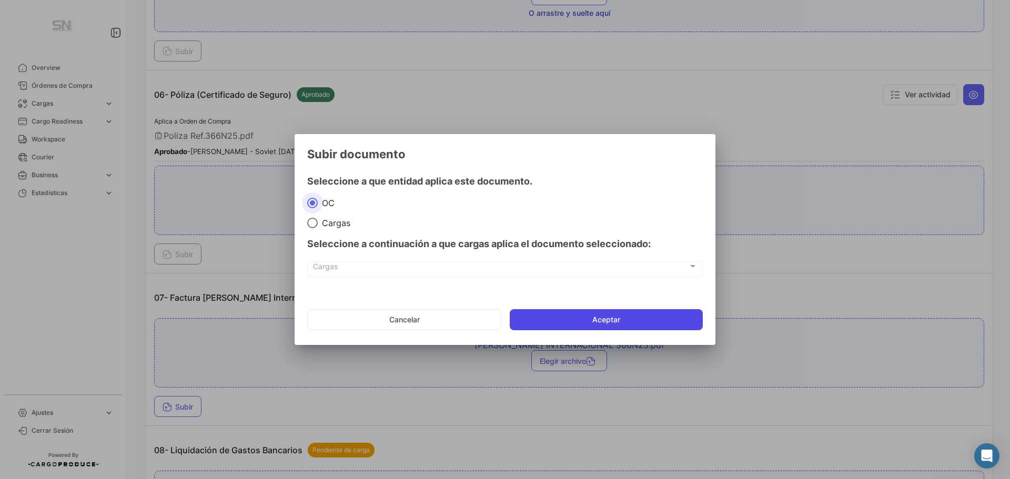
click at [587, 314] on button "Aceptar" at bounding box center [606, 319] width 193 height 21
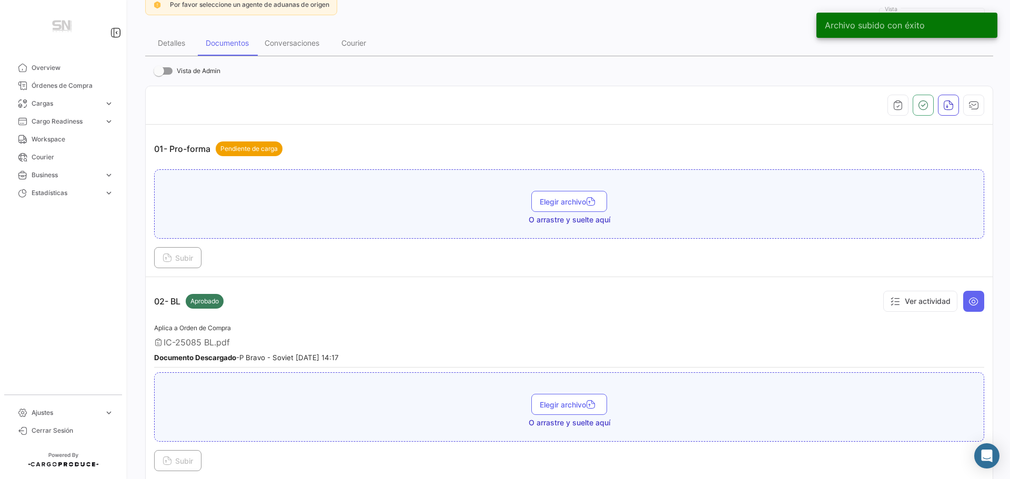
scroll to position [0, 0]
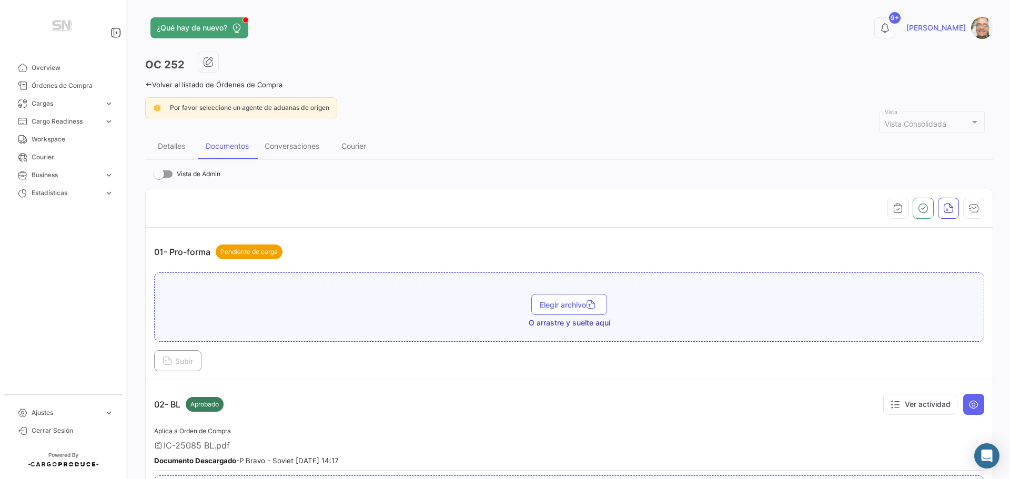
click at [152, 82] on link "Volver al listado de Órdenes de Compra" at bounding box center [213, 84] width 137 height 8
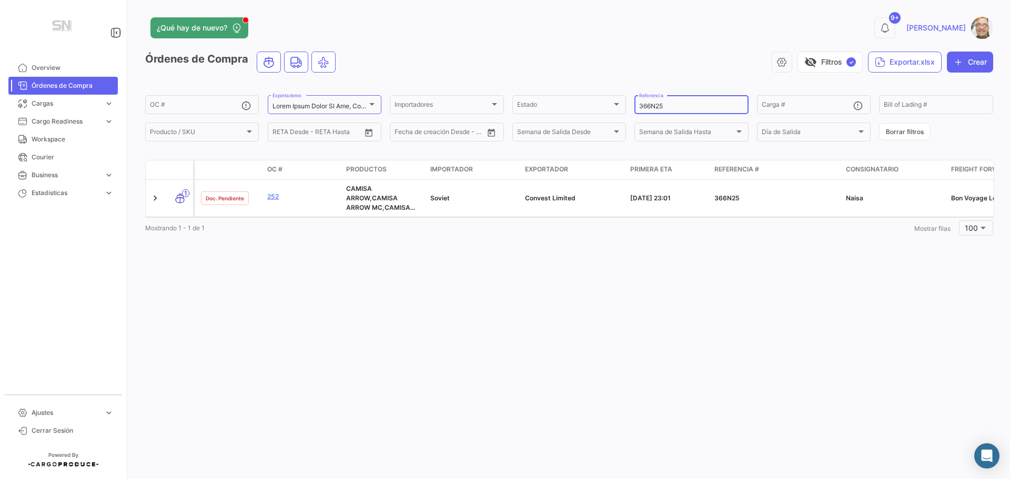
click at [673, 104] on input "366N25" at bounding box center [691, 106] width 104 height 7
type input "3"
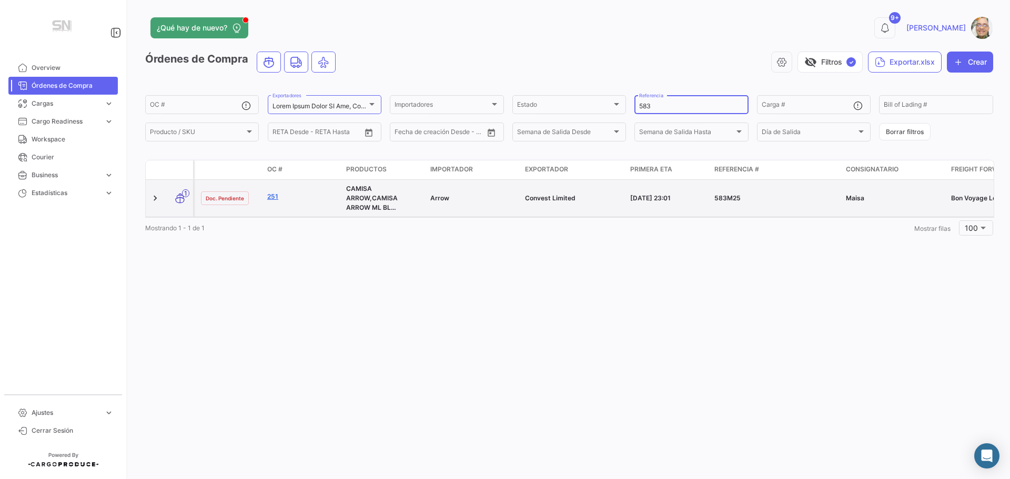
type input "583"
click at [268, 194] on link "251" at bounding box center [302, 196] width 70 height 9
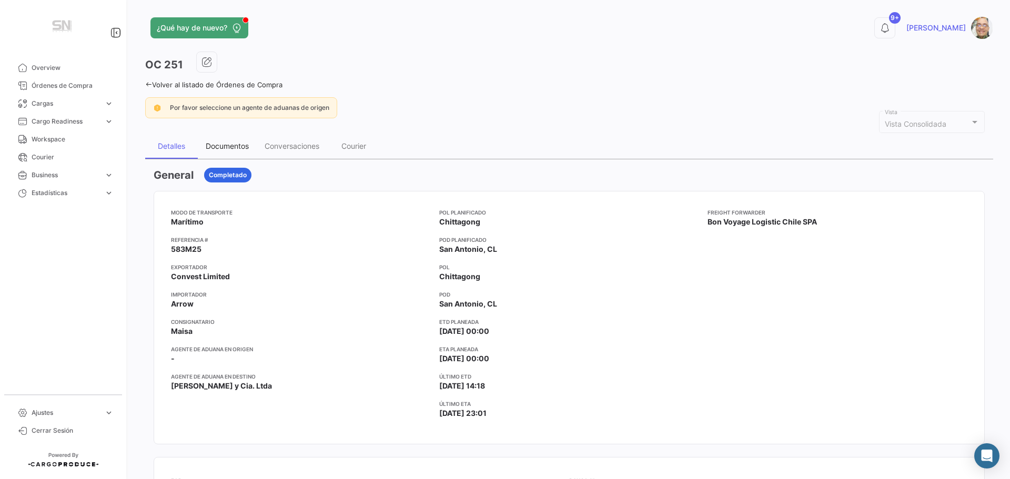
click at [228, 144] on div "Documentos" at bounding box center [227, 145] width 43 height 9
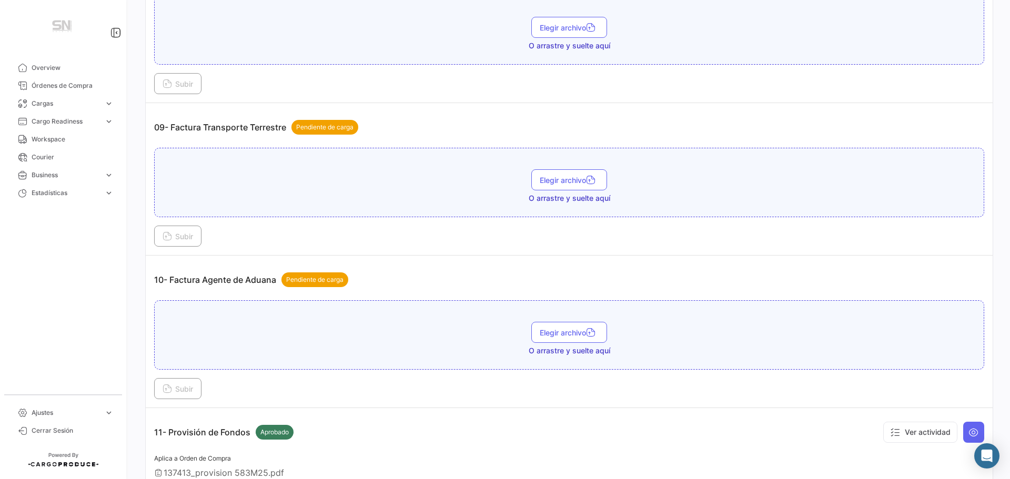
scroll to position [1683, 0]
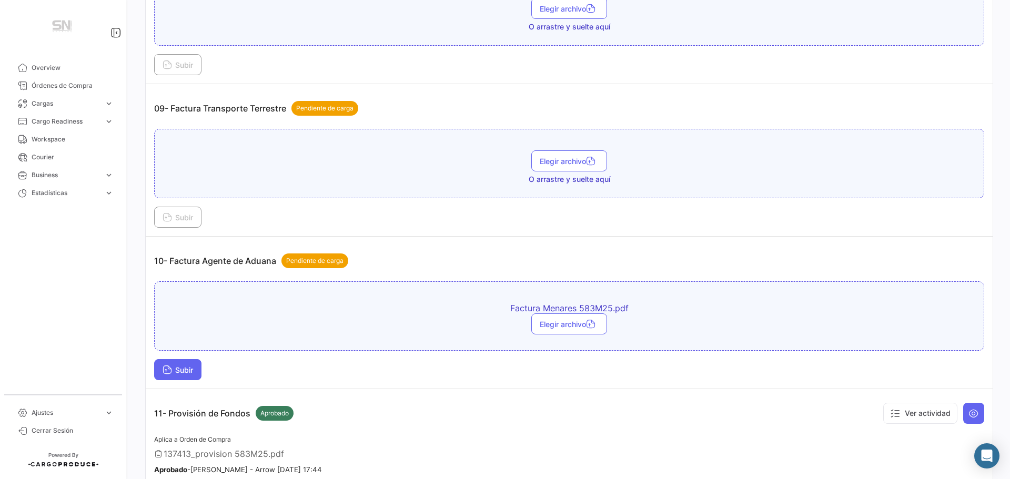
click at [184, 362] on button "Subir" at bounding box center [177, 369] width 47 height 21
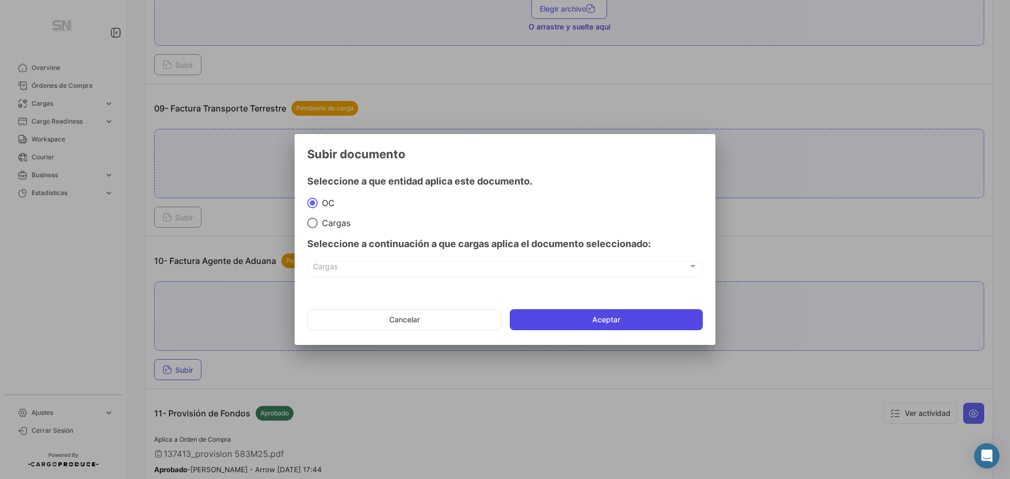
click at [570, 318] on button "Aceptar" at bounding box center [606, 319] width 193 height 21
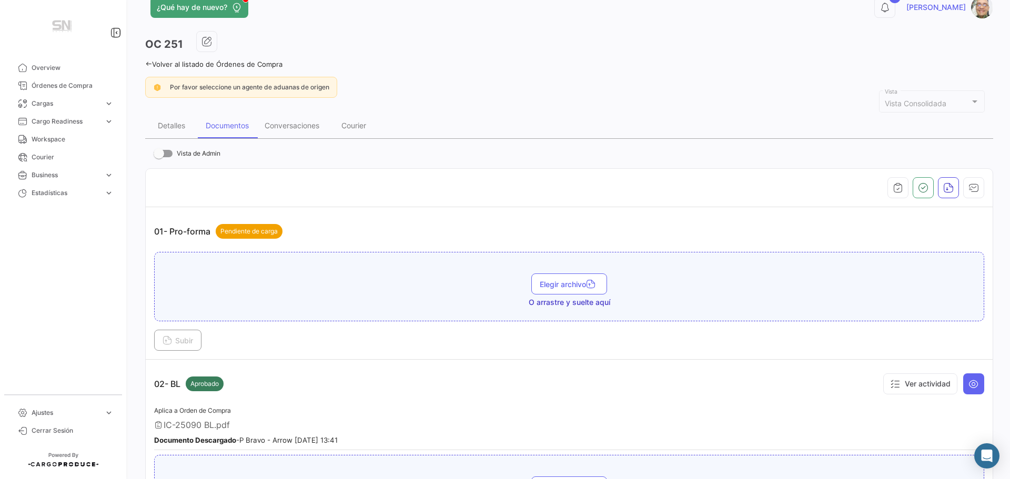
scroll to position [0, 0]
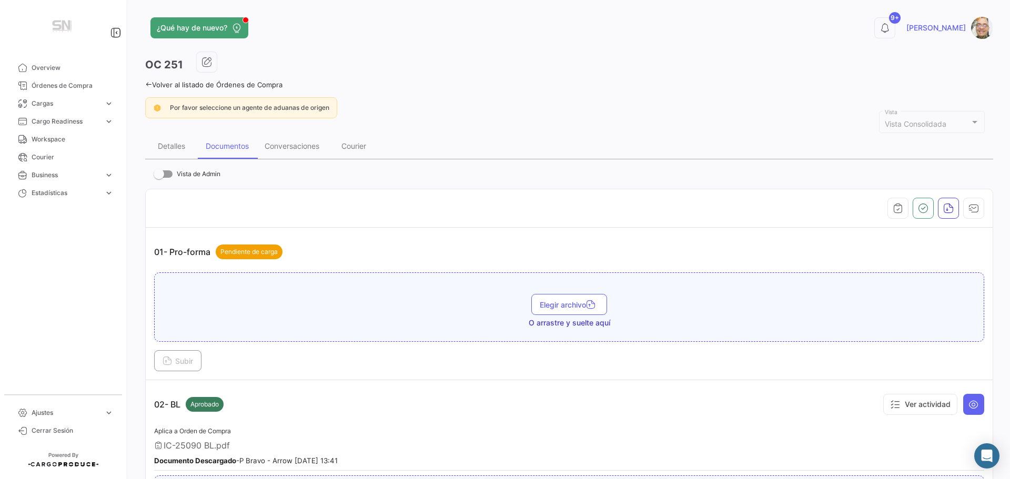
click at [145, 84] on icon at bounding box center [148, 84] width 7 height 7
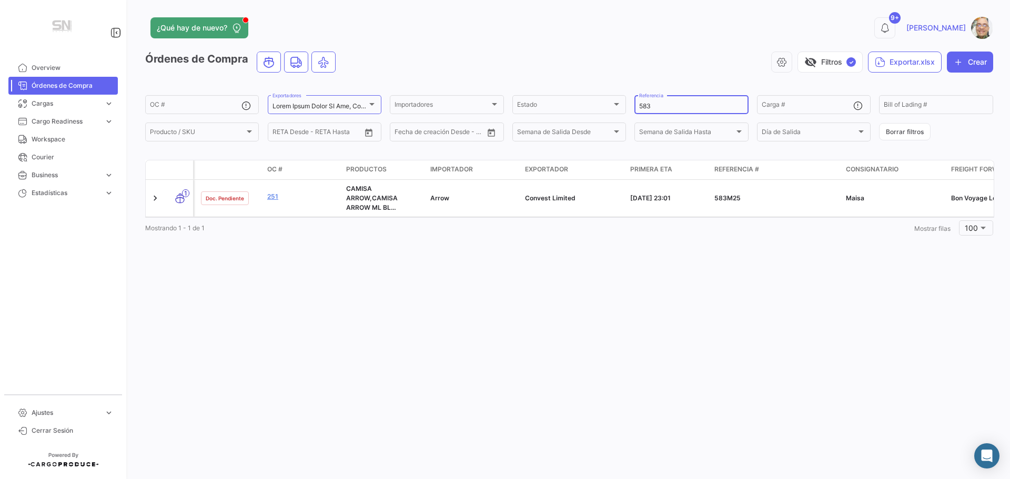
click at [652, 104] on input "583" at bounding box center [691, 106] width 104 height 7
type input "5"
